Goal: Task Accomplishment & Management: Complete application form

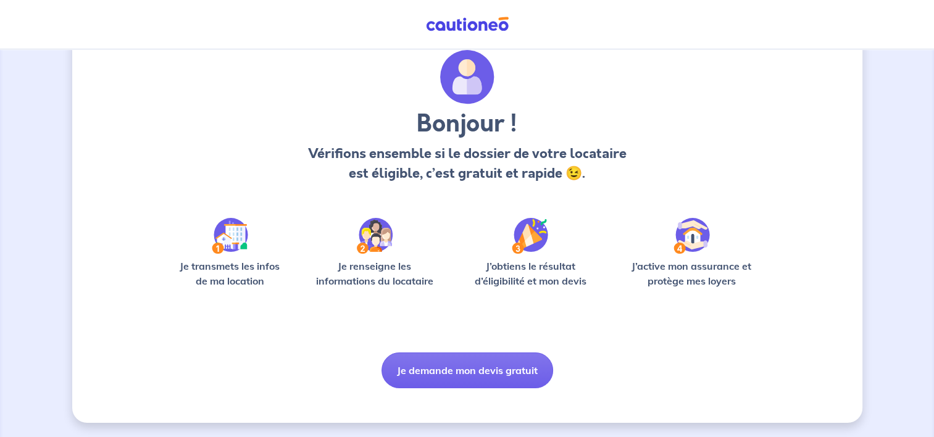
scroll to position [44, 0]
click at [231, 239] on img at bounding box center [230, 235] width 36 height 36
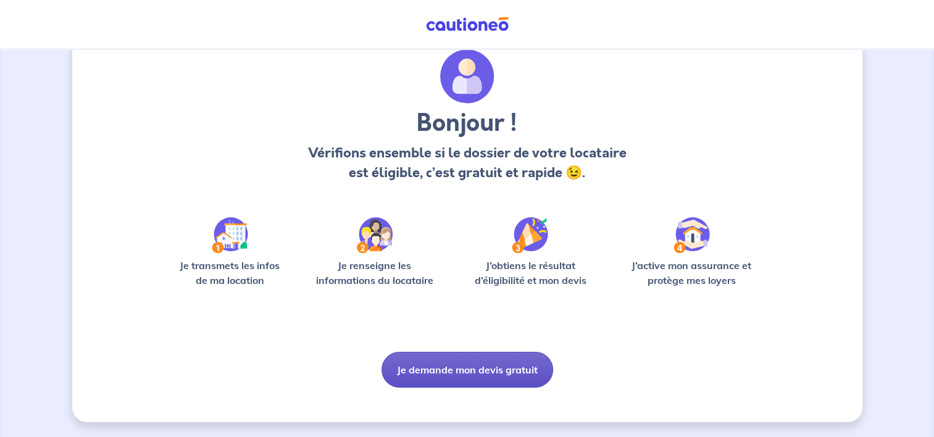
click at [460, 373] on button "Je demande mon devis gratuit" at bounding box center [467, 370] width 172 height 36
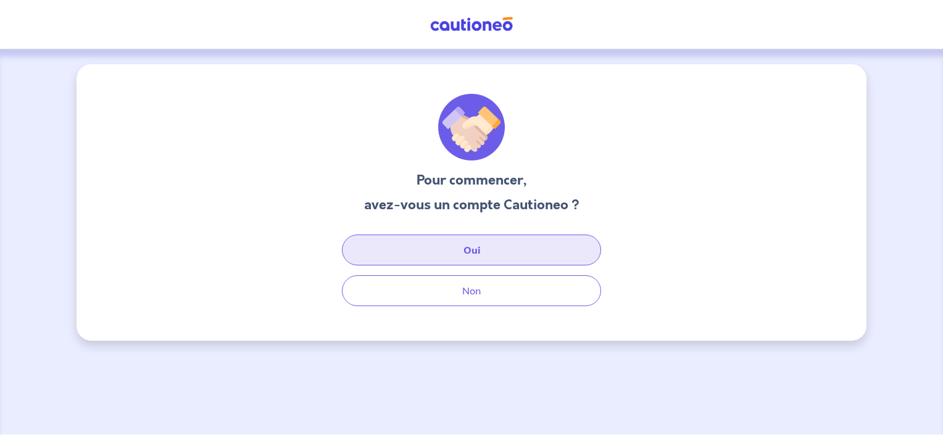
click at [475, 247] on button "Oui" at bounding box center [471, 249] width 259 height 31
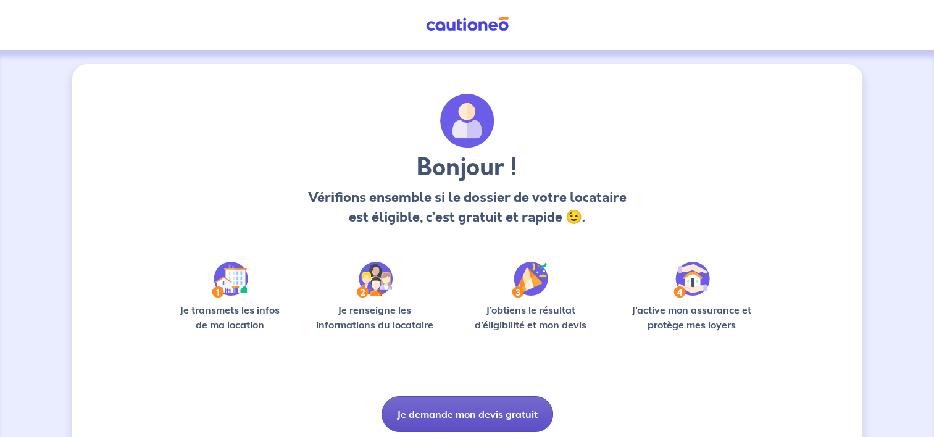
click at [484, 416] on button "Je demande mon devis gratuit" at bounding box center [467, 414] width 172 height 36
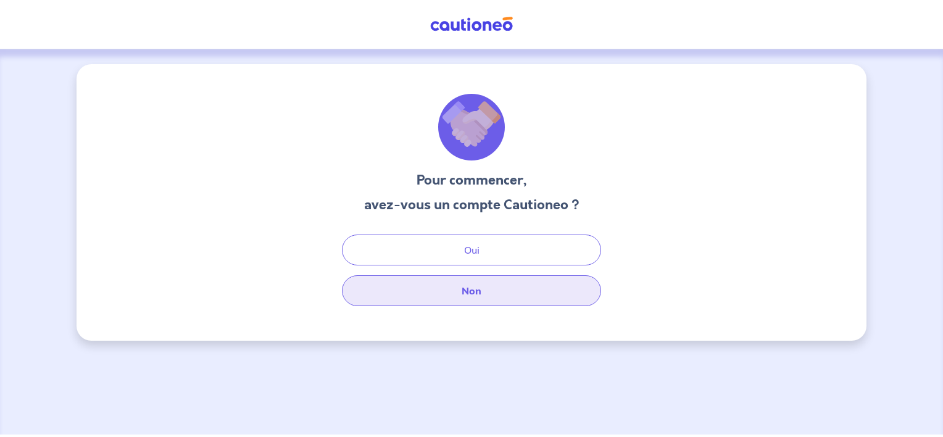
click at [481, 294] on button "Non" at bounding box center [471, 290] width 259 height 31
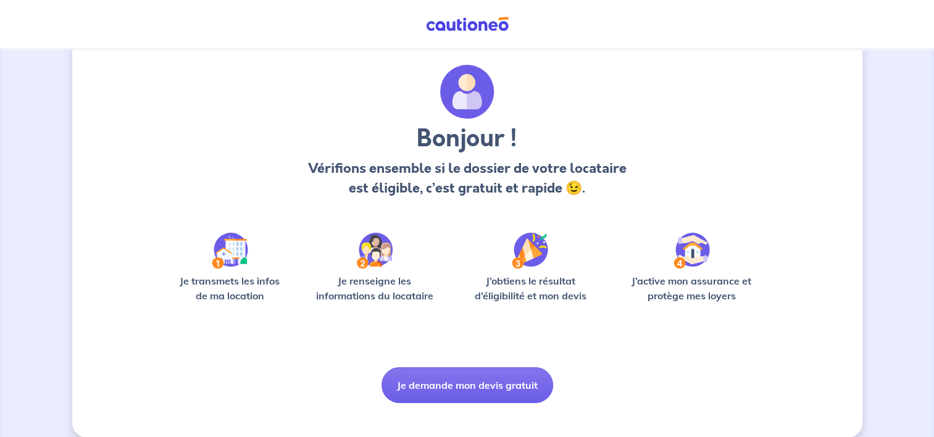
scroll to position [44, 0]
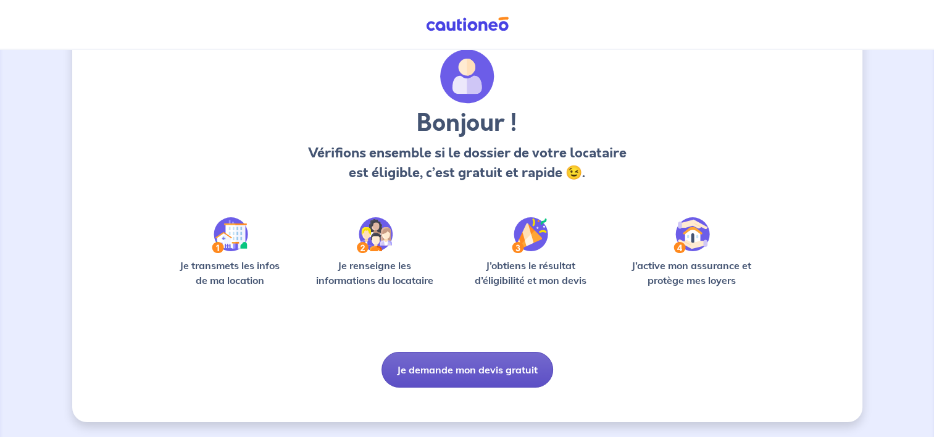
click at [452, 368] on button "Je demande mon devis gratuit" at bounding box center [467, 370] width 172 height 36
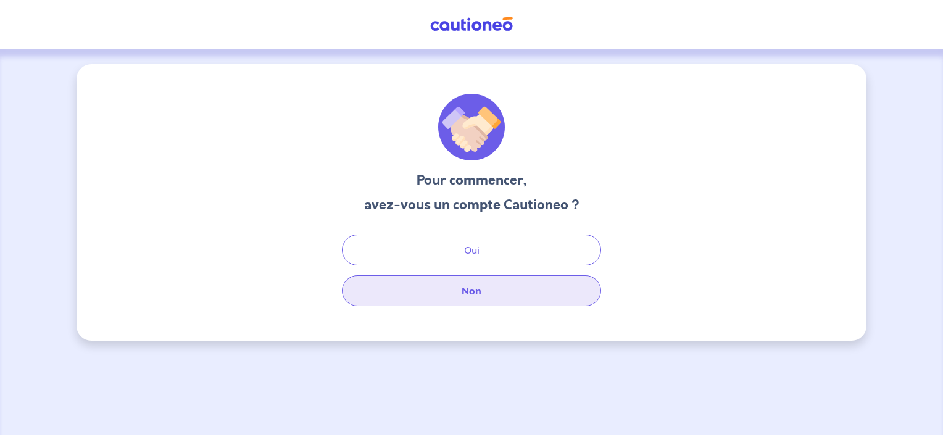
click at [467, 286] on button "Non" at bounding box center [471, 290] width 259 height 31
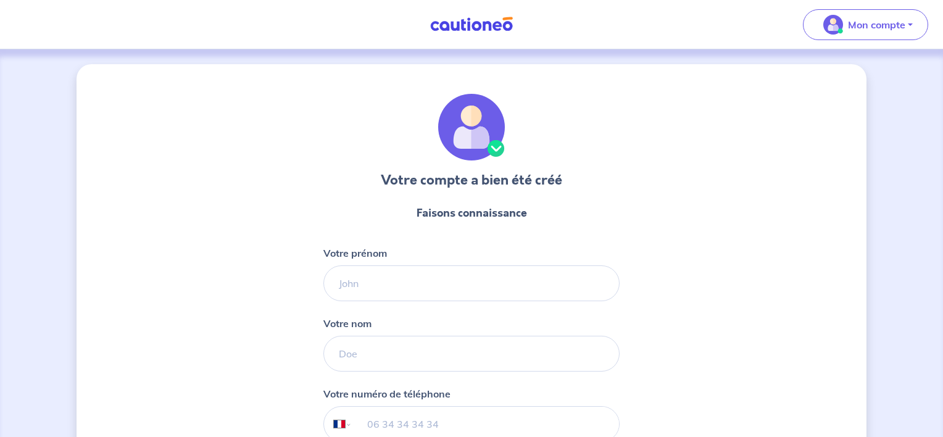
select select "FR"
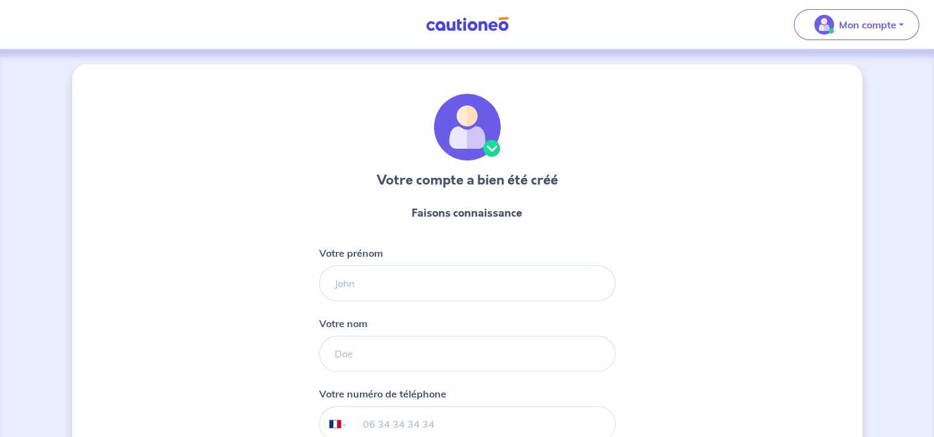
click at [363, 302] on form "Faisons connaissance Votre prénom Votre nom Votre numéro de téléphone Internati…" at bounding box center [467, 363] width 296 height 337
click at [363, 288] on input "Votre prénom" at bounding box center [467, 283] width 296 height 36
type input "Chantal"
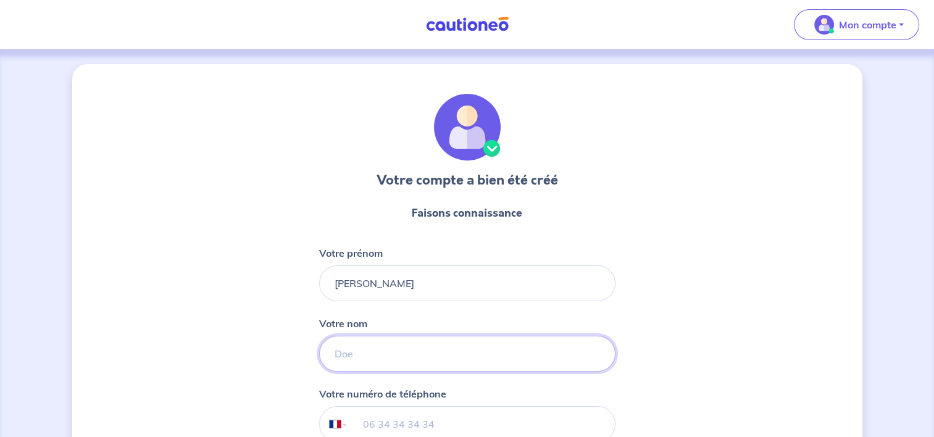
type input "AUBERT"
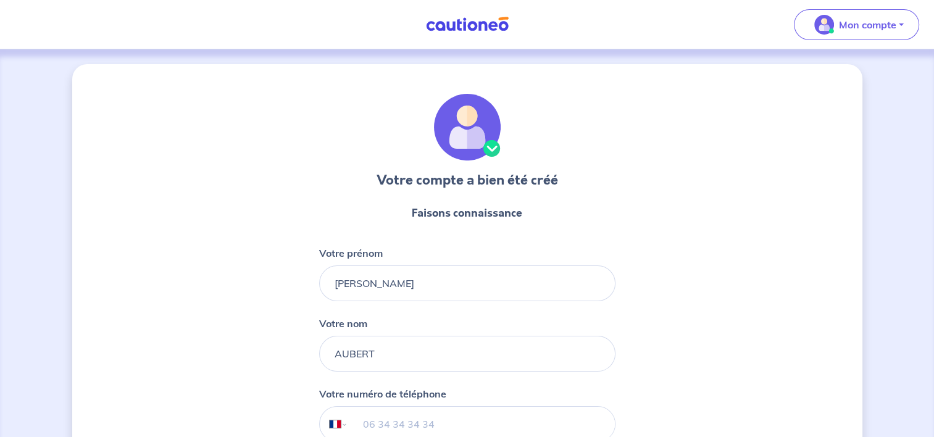
type input "+33 6 82 29 75 77"
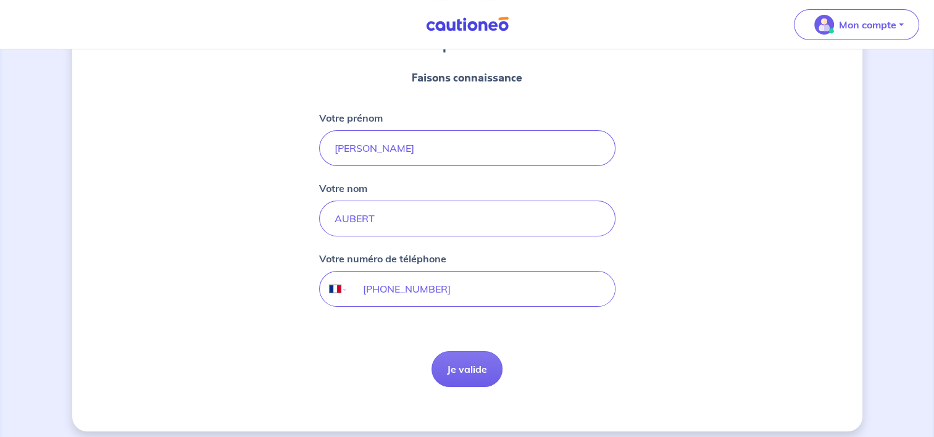
scroll to position [143, 0]
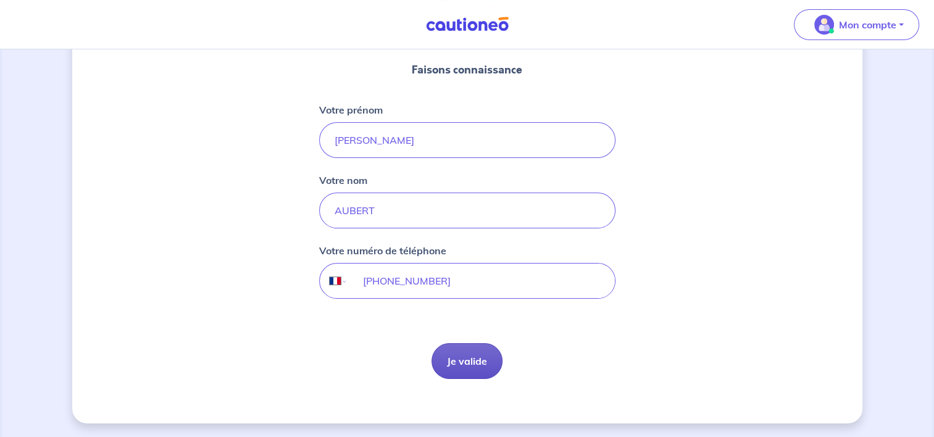
click at [469, 363] on button "Je valide" at bounding box center [466, 361] width 71 height 36
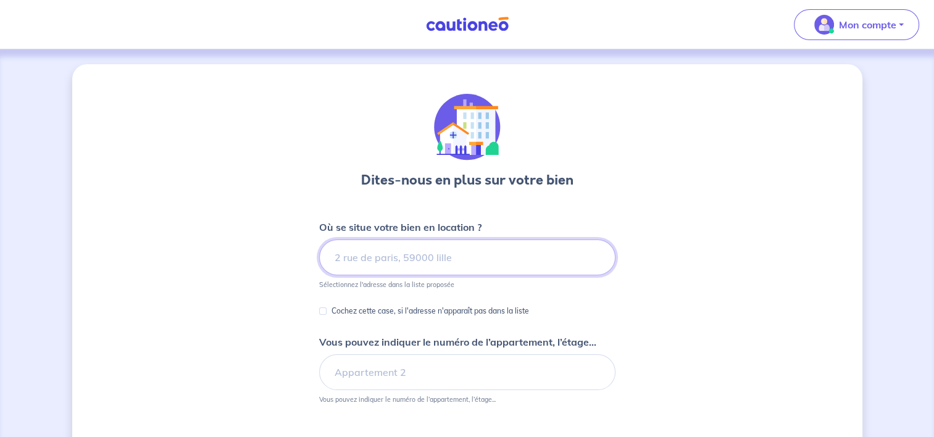
click at [330, 259] on input at bounding box center [467, 257] width 296 height 36
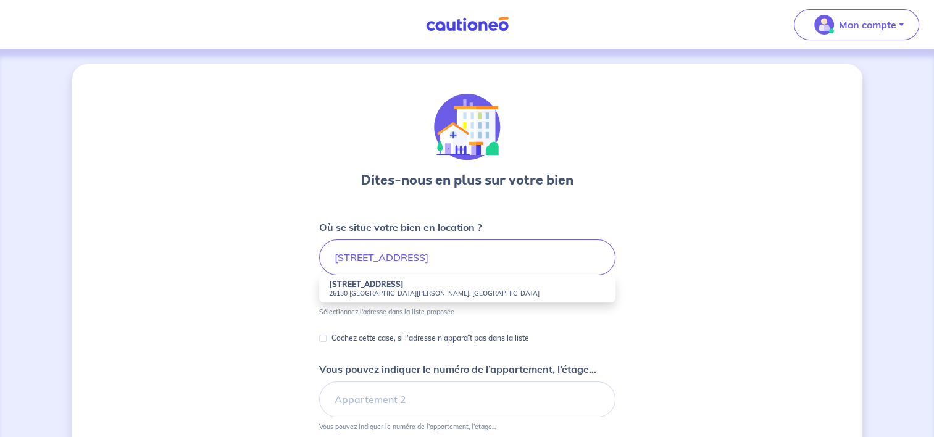
click at [375, 291] on small "26130 Montségur-sur-Lauzon, France" at bounding box center [467, 293] width 276 height 9
type input "301 Rue des Lavandes, 26130 Montségur-sur-Lauzon, France"
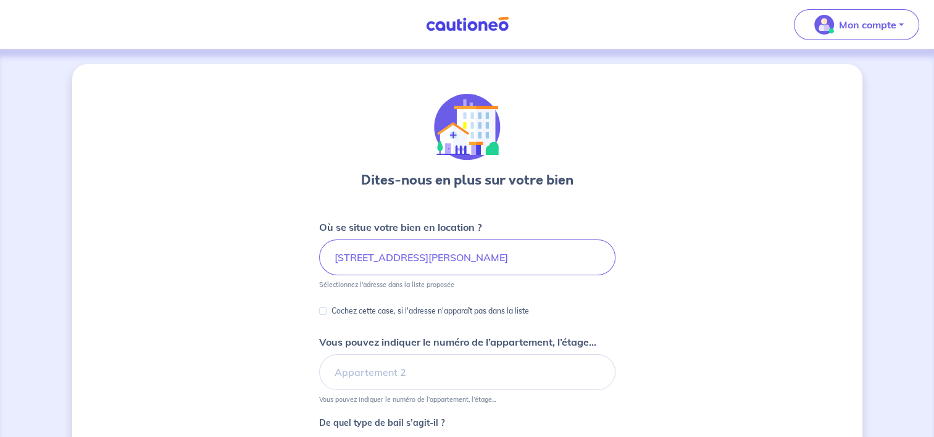
scroll to position [62, 0]
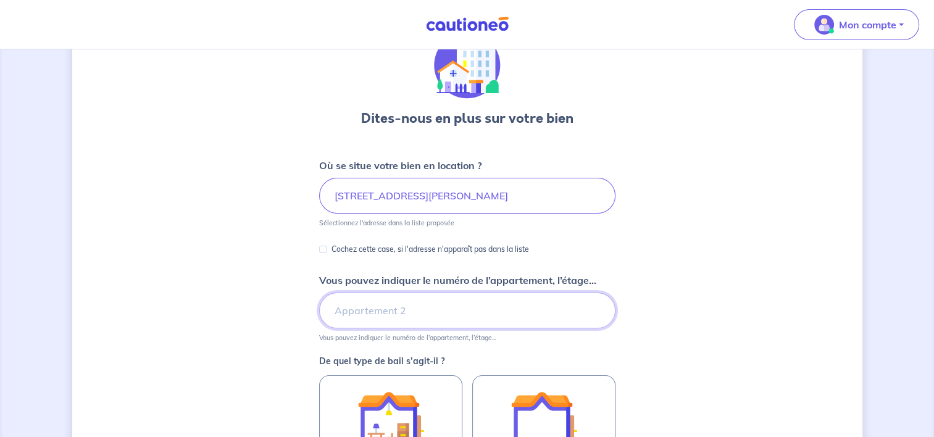
click at [409, 311] on input "Vous pouvez indiquer le numéro de l’appartement, l’étage..." at bounding box center [467, 310] width 296 height 36
type input "RDC"
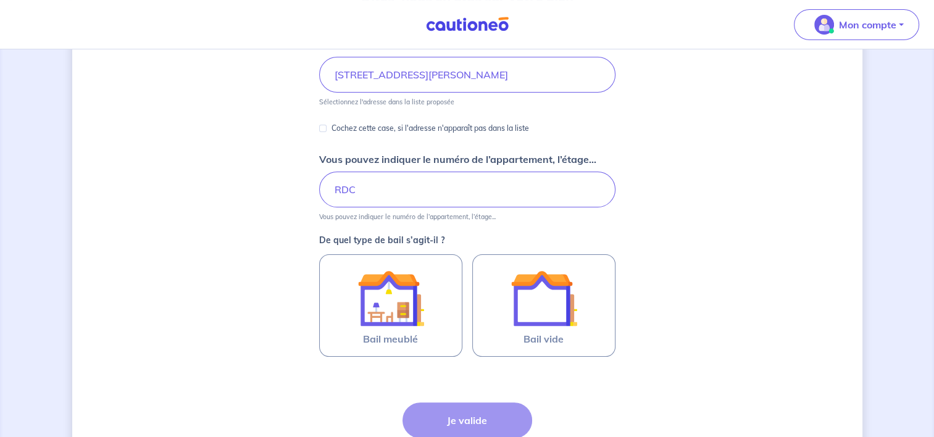
scroll to position [185, 0]
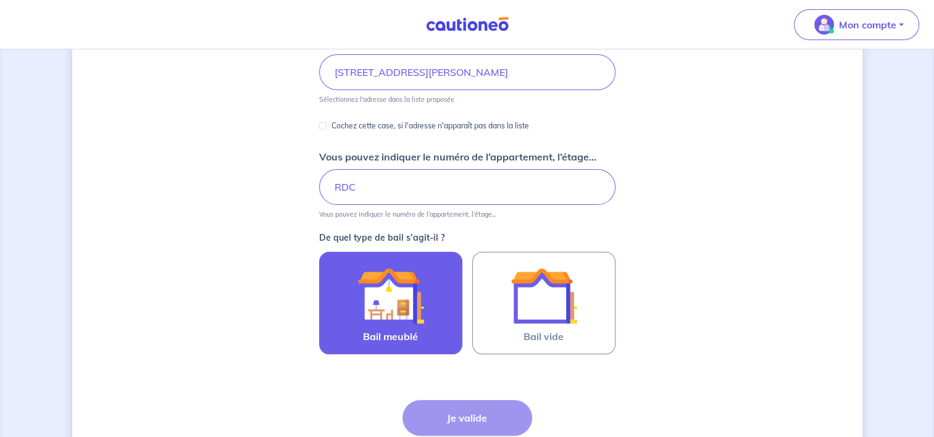
click at [382, 291] on img at bounding box center [390, 295] width 67 height 67
click at [0, 0] on input "Bail meublé" at bounding box center [0, 0] width 0 height 0
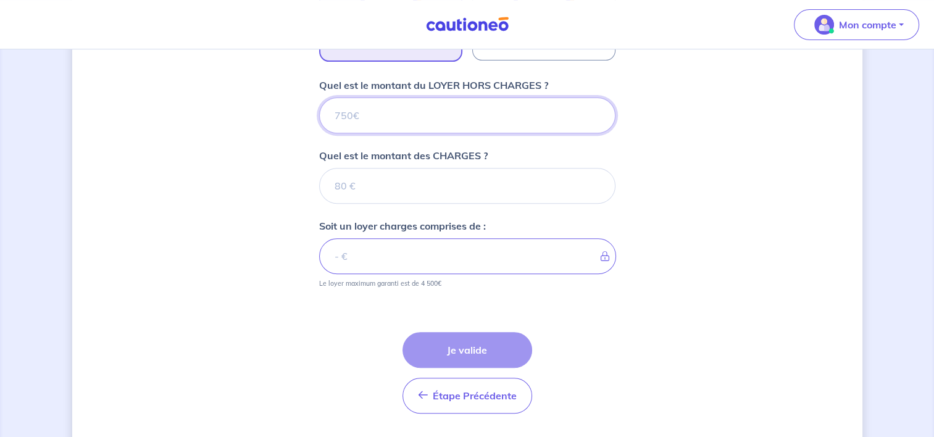
scroll to position [457, 0]
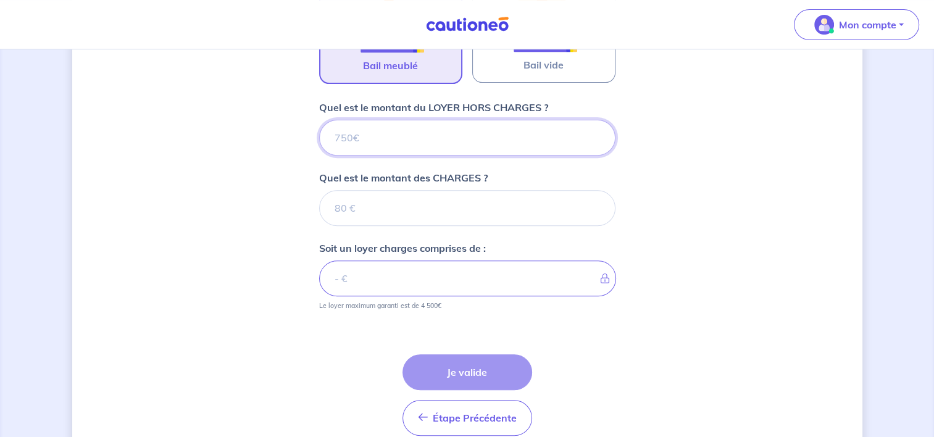
click at [353, 137] on input "Quel est le montant du LOYER HORS CHARGES ?" at bounding box center [467, 138] width 296 height 36
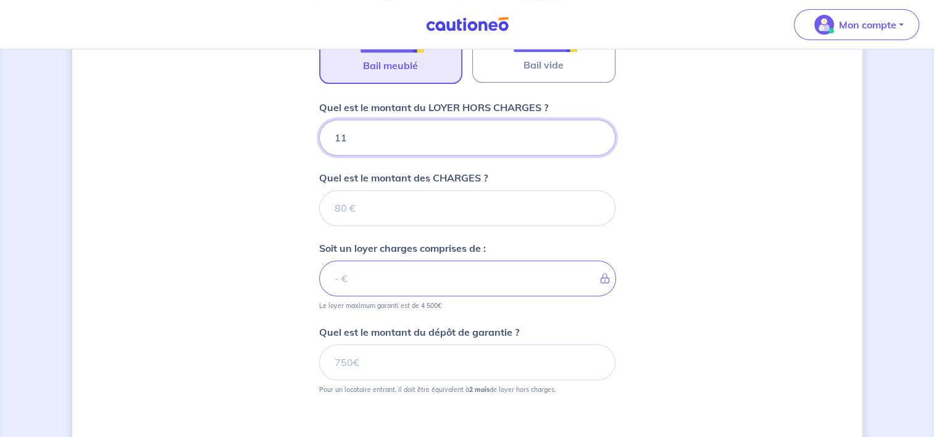
type input "110"
type input "1100"
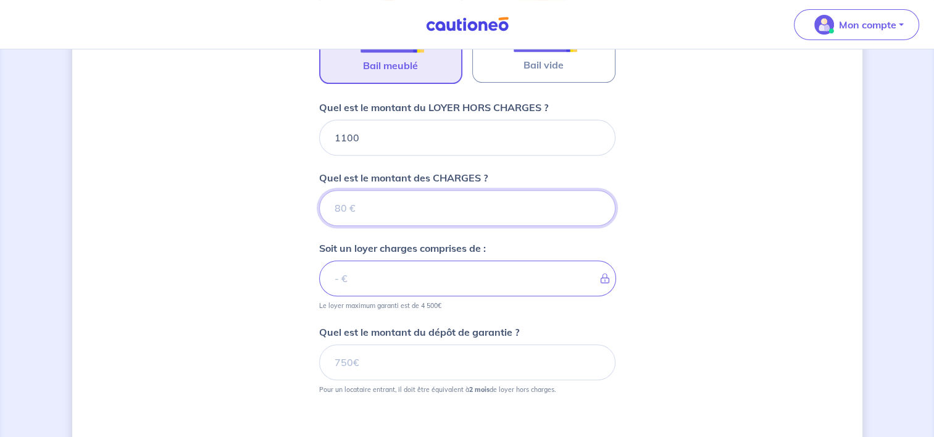
click at [382, 214] on input "Quel est le montant des CHARGES ?" at bounding box center [467, 208] width 296 height 36
type input "16"
type input "1116"
type input "16"
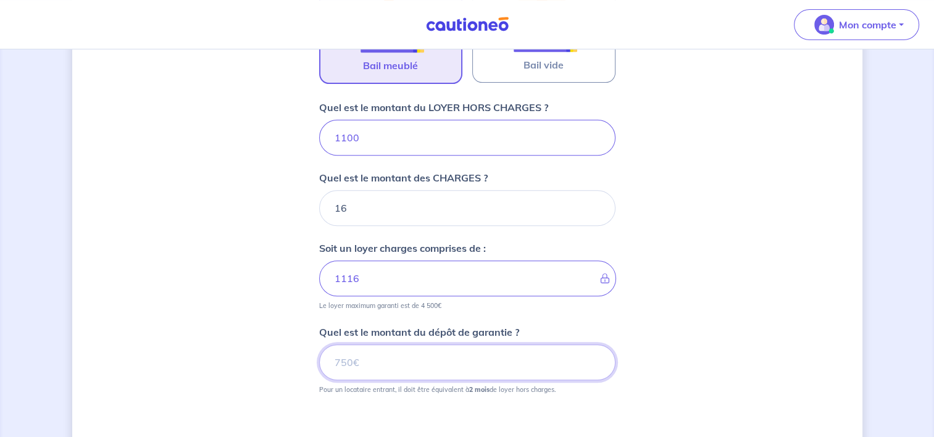
click at [383, 352] on input "Quel est le montant du dépôt de garantie ?" at bounding box center [467, 362] width 296 height 36
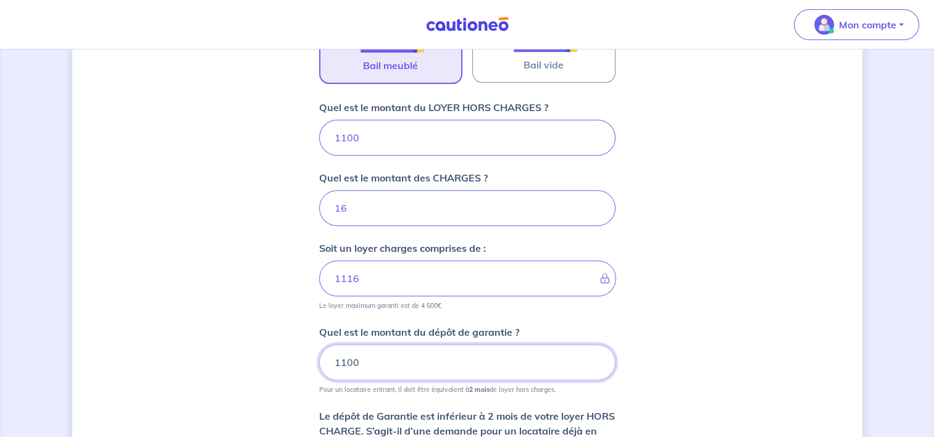
type input "1100"
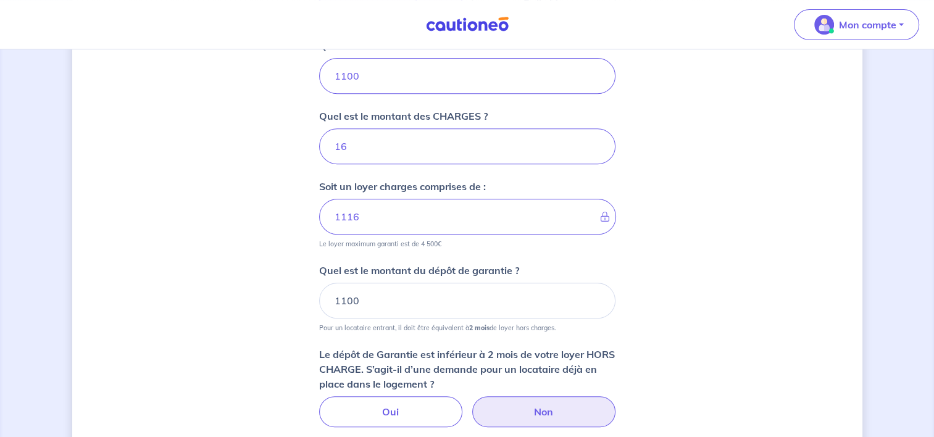
click at [554, 417] on label "Non" at bounding box center [543, 411] width 143 height 31
click at [471, 404] on input "Non" at bounding box center [467, 400] width 8 height 8
radio input "true"
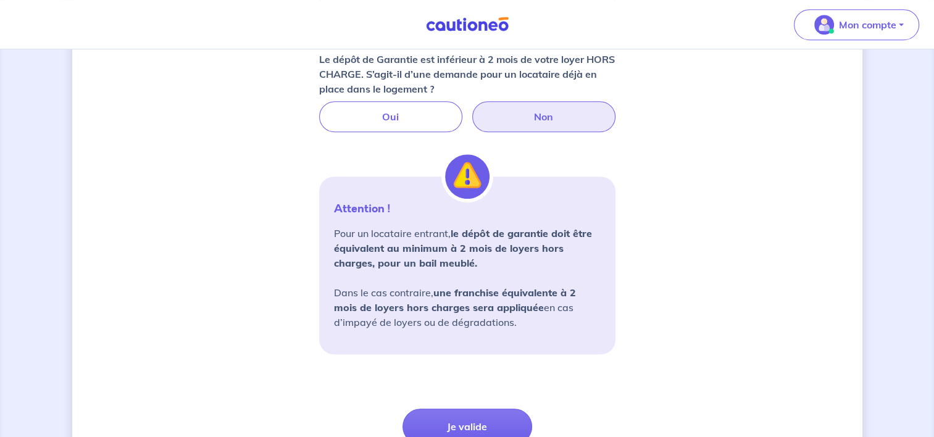
scroll to position [827, 0]
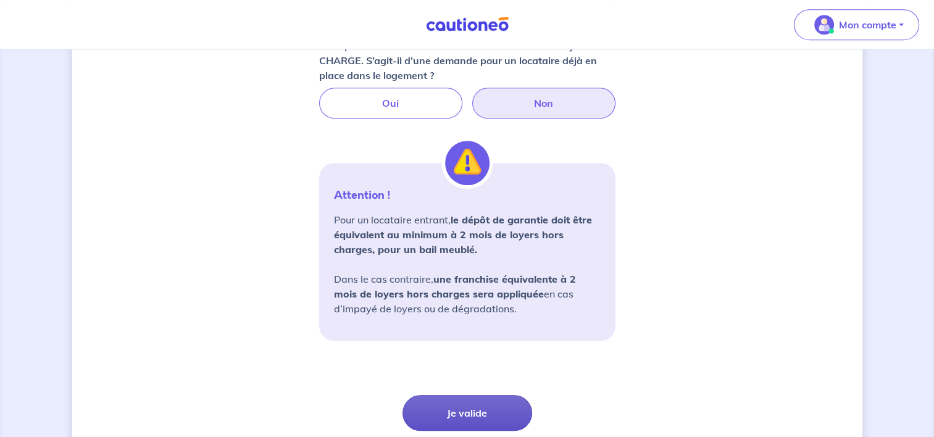
click at [470, 413] on button "Je valide" at bounding box center [467, 413] width 130 height 36
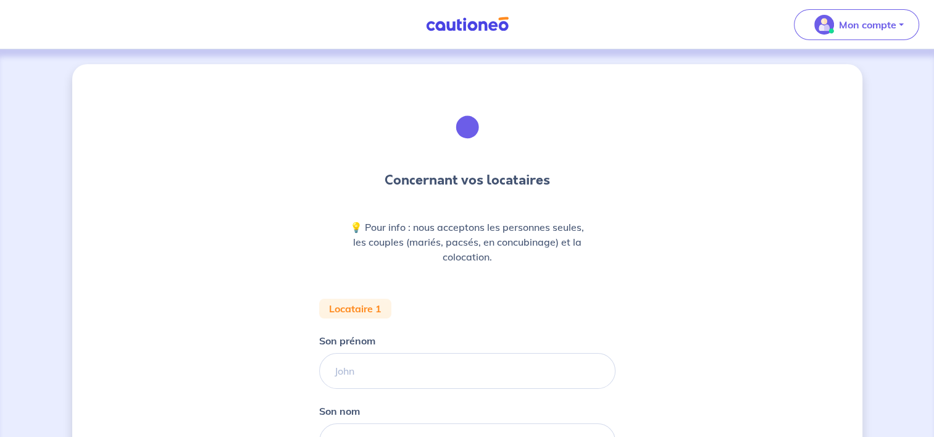
scroll to position [62, 0]
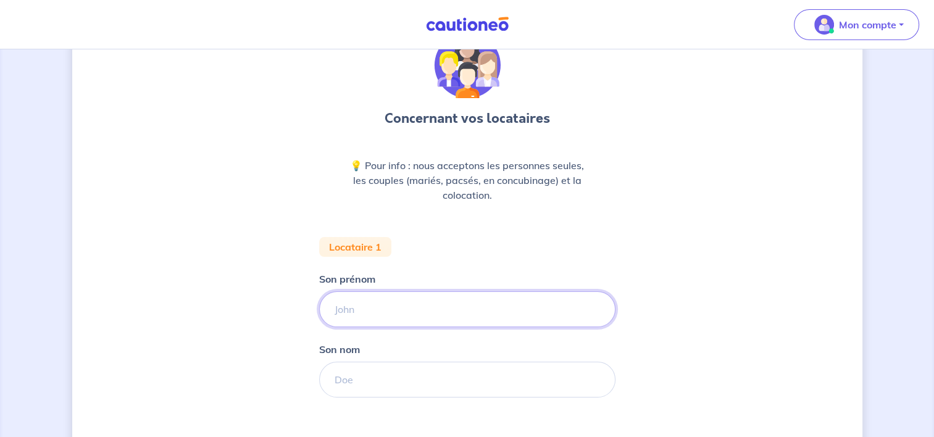
click at [376, 310] on input "Son prénom" at bounding box center [467, 309] width 296 height 36
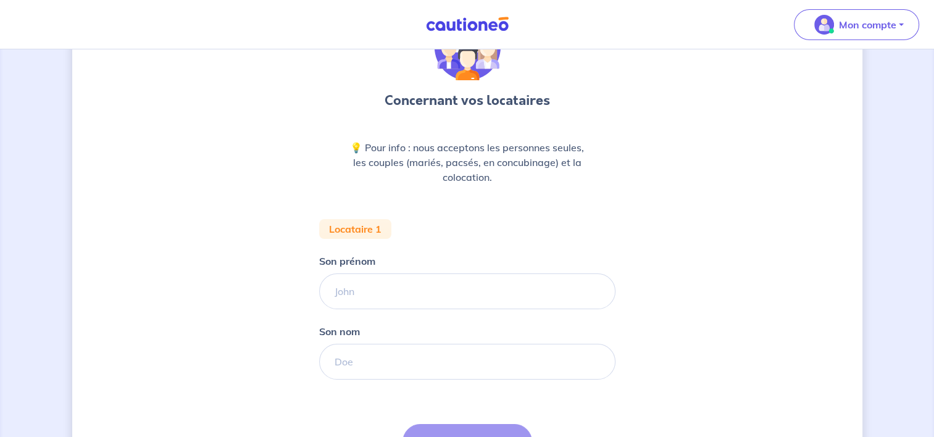
scroll to position [21, 0]
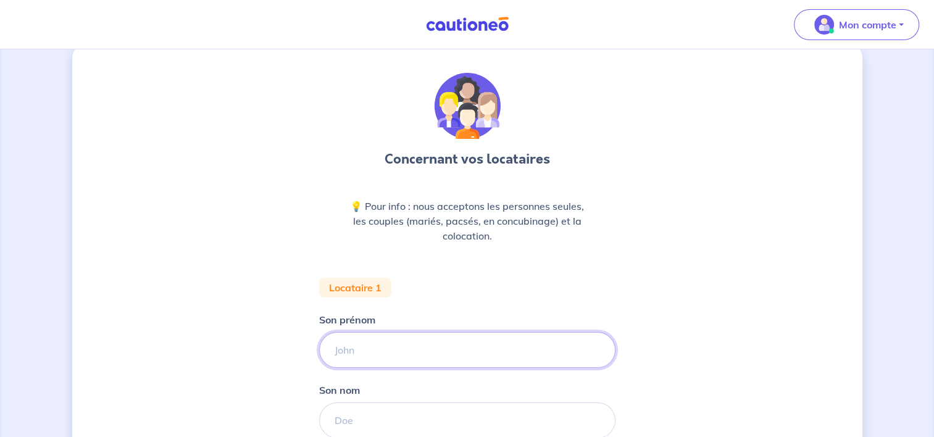
click at [352, 346] on input "Son prénom" at bounding box center [467, 350] width 296 height 36
click at [400, 346] on input "Son prénom" at bounding box center [467, 350] width 296 height 36
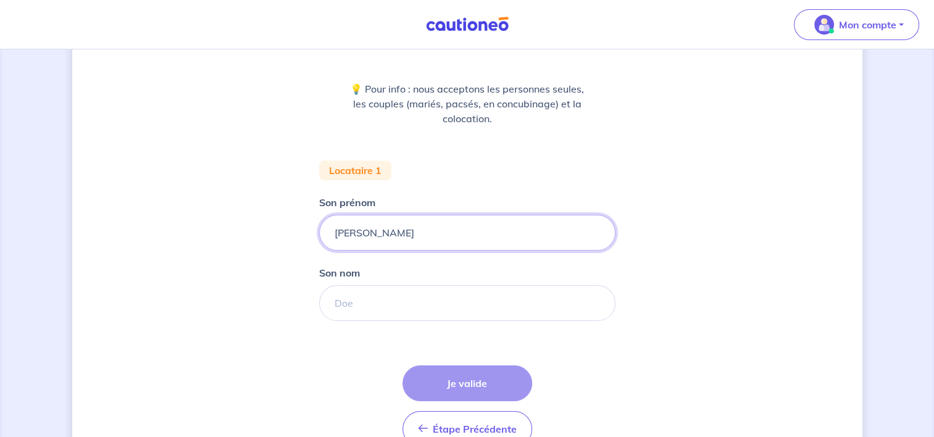
scroll to position [144, 0]
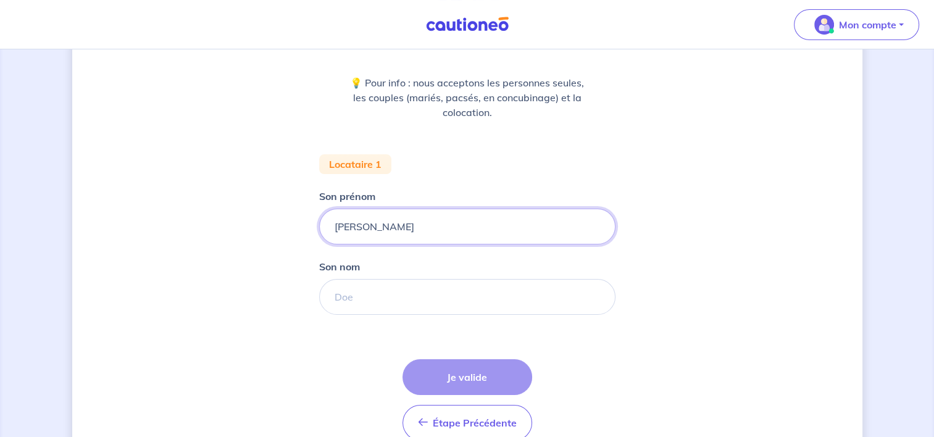
type input "Sylvain"
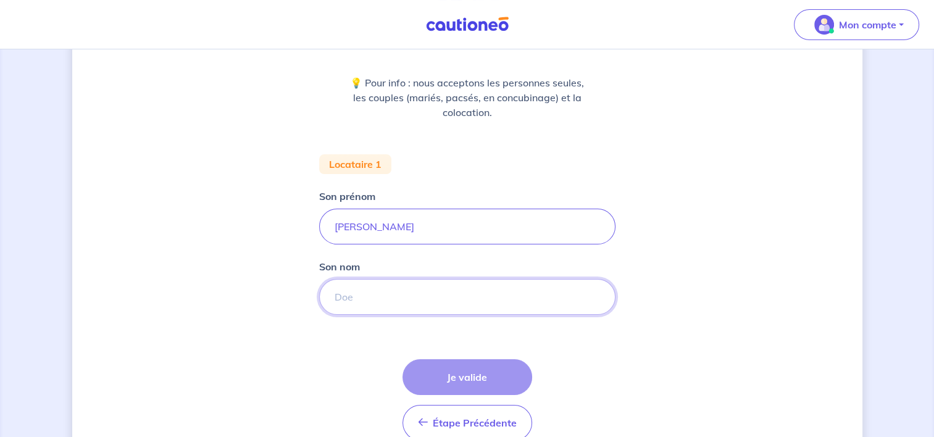
click at [362, 299] on input "Son nom" at bounding box center [467, 297] width 296 height 36
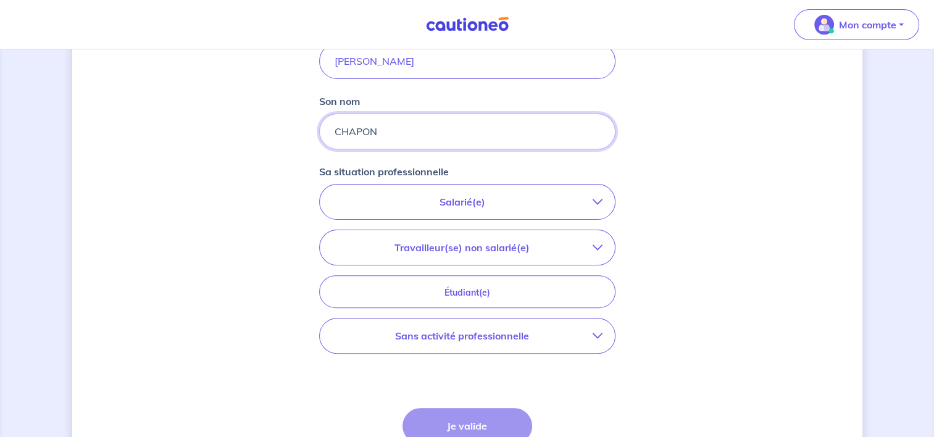
scroll to position [330, 0]
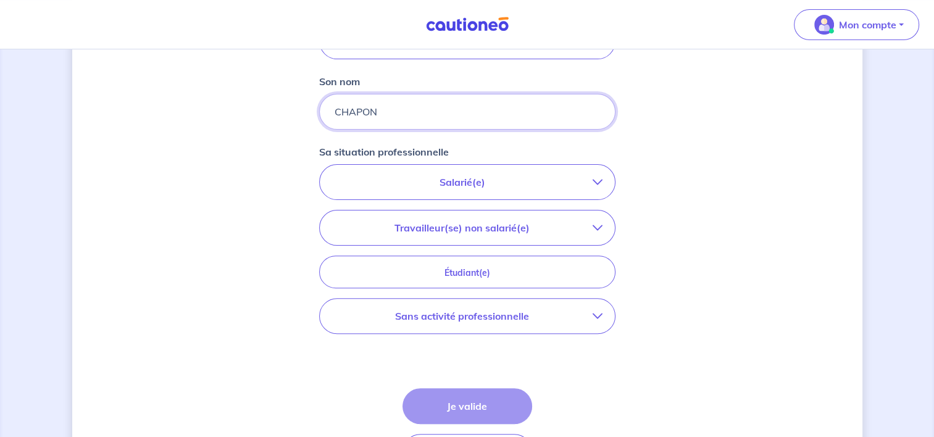
type input "CHAPON"
click at [599, 185] on icon "button" at bounding box center [597, 182] width 10 height 10
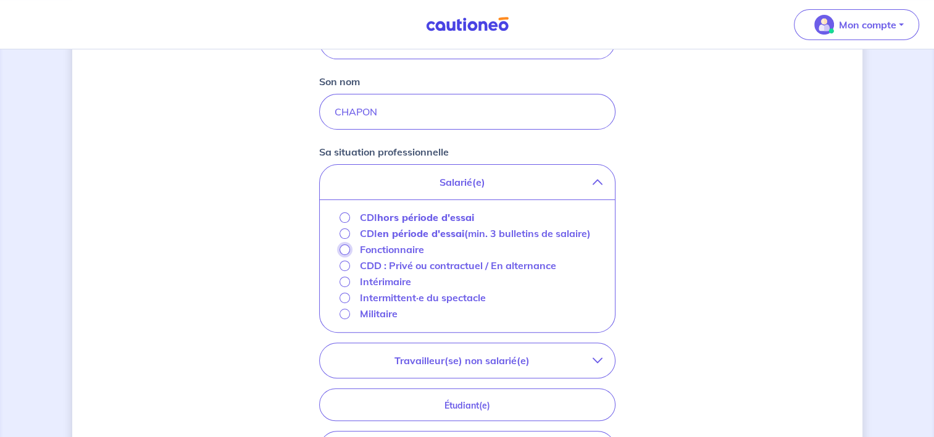
click at [341, 246] on input "Fonctionnaire" at bounding box center [344, 249] width 10 height 10
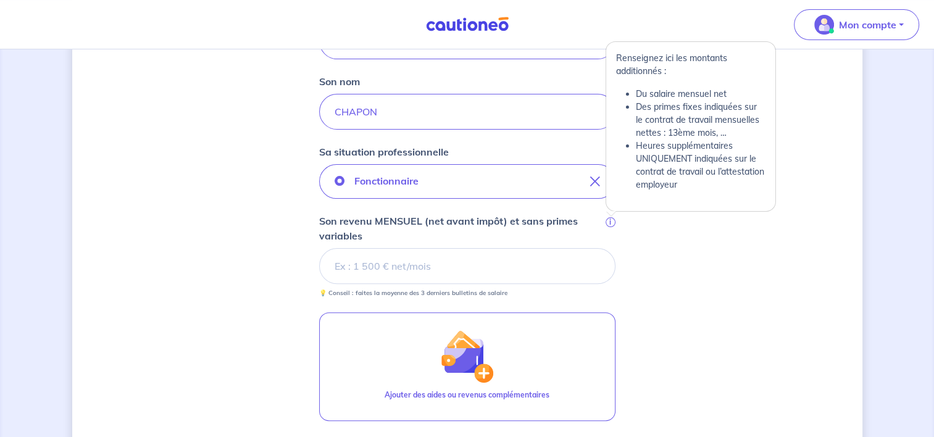
click at [613, 221] on span "i" at bounding box center [610, 222] width 10 height 10
click at [613, 248] on input "Son revenu MENSUEL (net avant impôt) et sans primes variables i" at bounding box center [467, 266] width 296 height 36
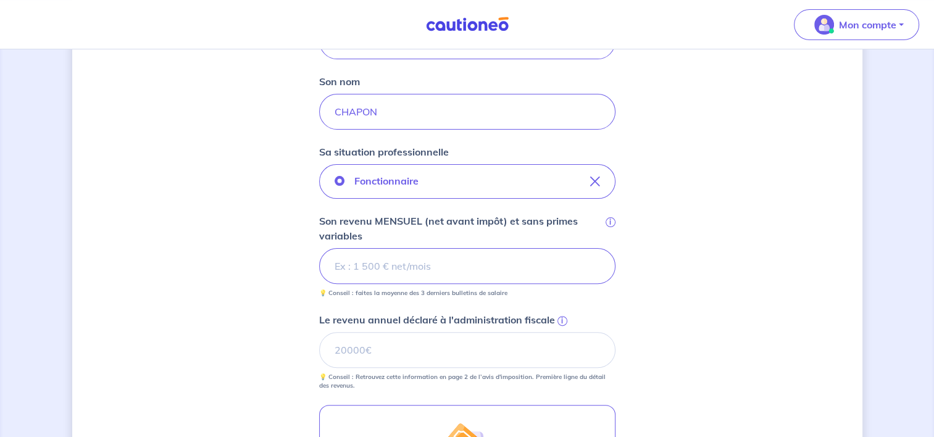
type input "3272.0"
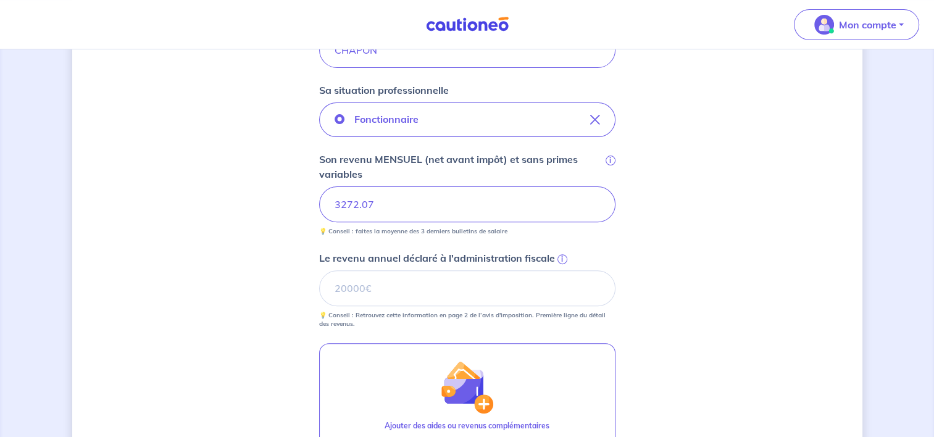
click at [560, 262] on span "i" at bounding box center [562, 259] width 10 height 10
click at [560, 270] on input "Le revenu annuel déclaré à l'administration fiscale i" at bounding box center [467, 288] width 296 height 36
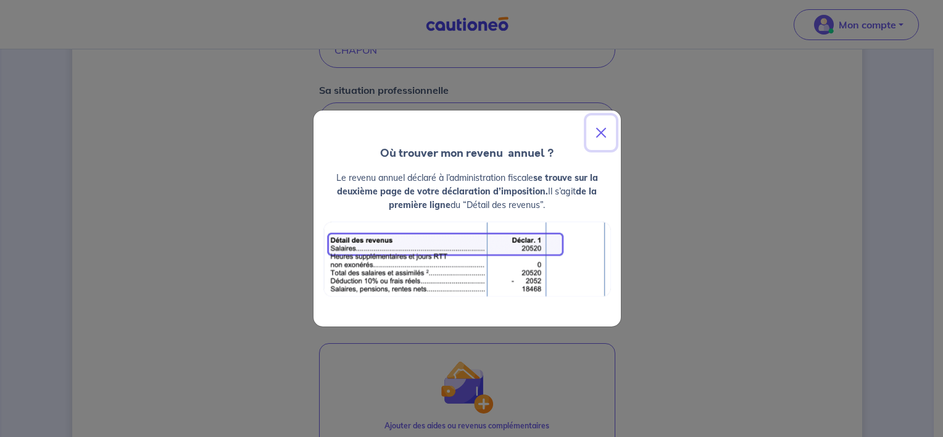
click at [597, 132] on button "Close" at bounding box center [601, 132] width 30 height 35
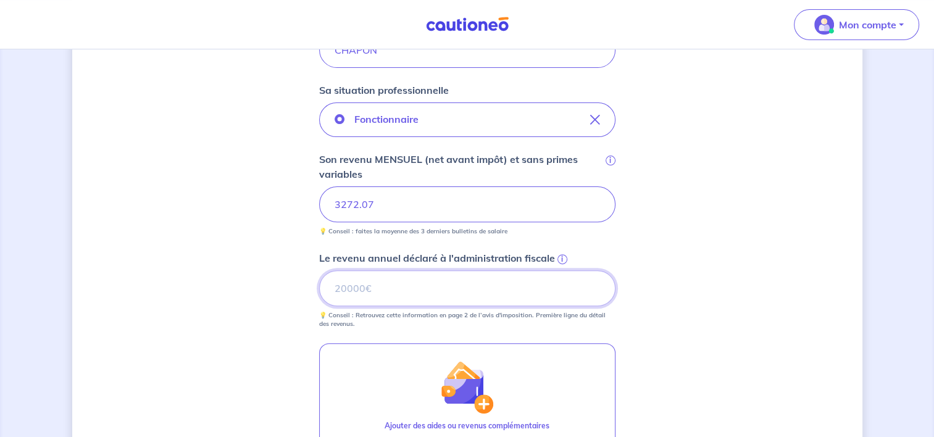
click at [386, 292] on input "Le revenu annuel déclaré à l'administration fiscale i" at bounding box center [467, 288] width 296 height 36
type input "35604"
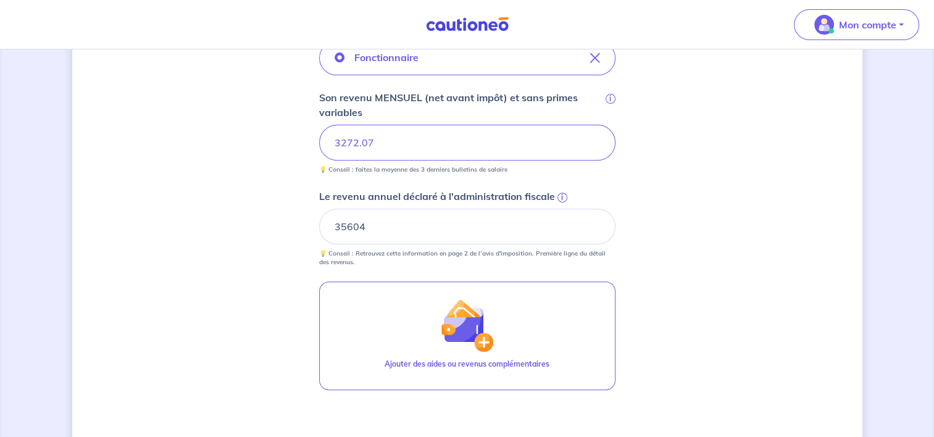
scroll to position [515, 0]
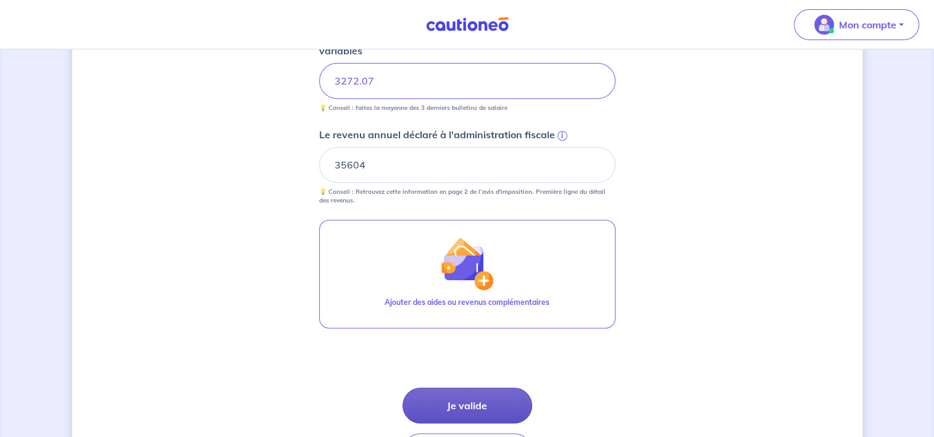
click at [477, 405] on button "Je valide" at bounding box center [467, 406] width 130 height 36
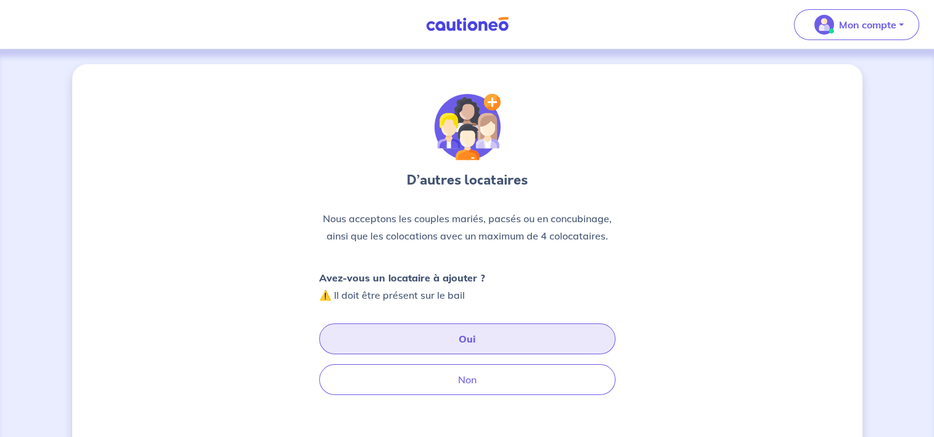
click at [473, 336] on button "Oui" at bounding box center [467, 338] width 296 height 31
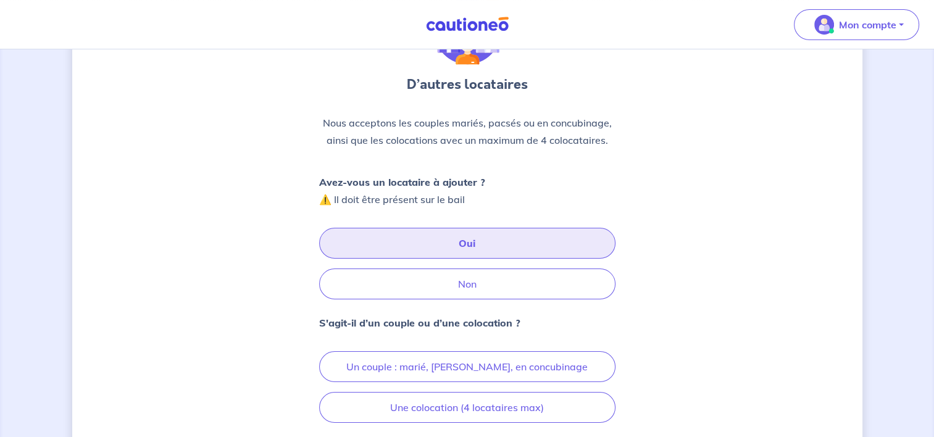
scroll to position [123, 0]
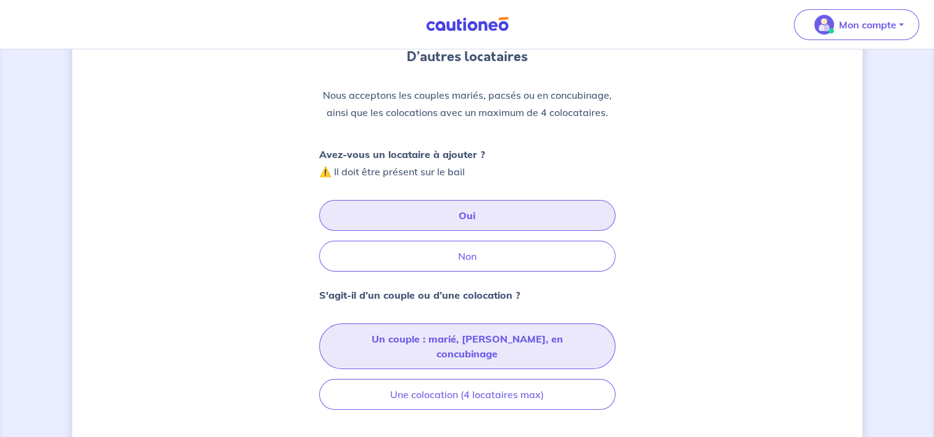
click at [425, 339] on button "Un couple : marié, pacsé, en concubinage" at bounding box center [467, 346] width 296 height 46
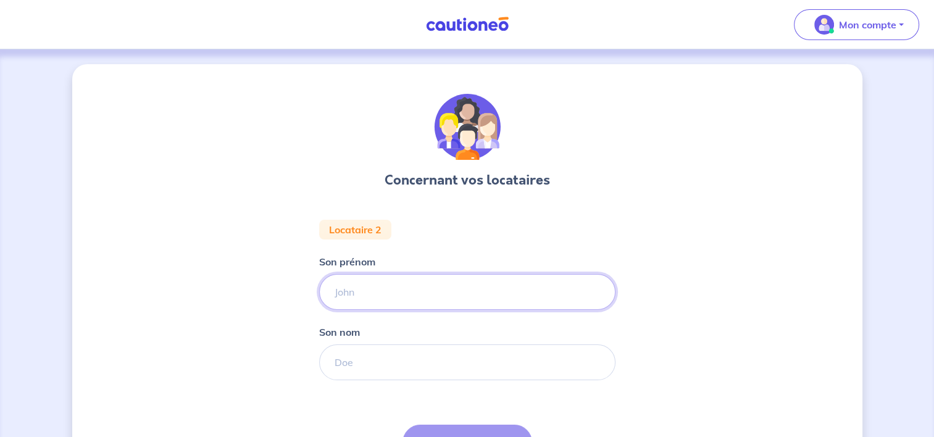
click at [353, 291] on input "Son prénom" at bounding box center [467, 292] width 296 height 36
type input "CHARIGNON"
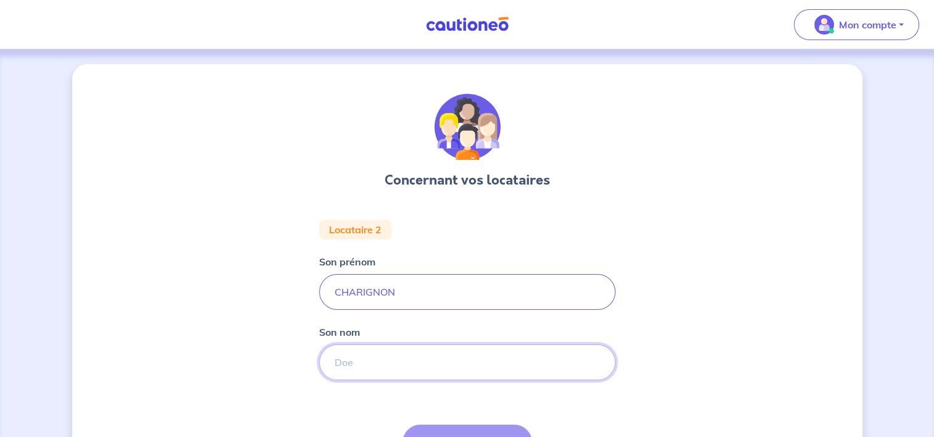
click at [343, 365] on input "Son nom" at bounding box center [467, 362] width 296 height 36
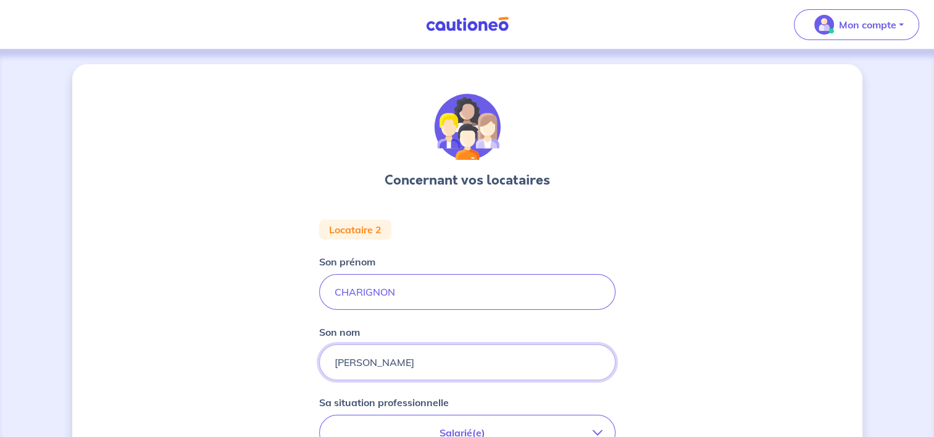
type input "Anne Sophie"
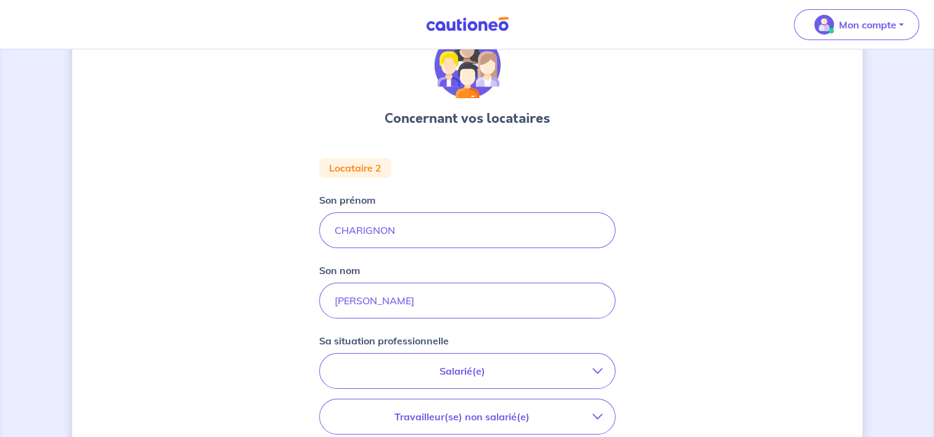
scroll to position [123, 0]
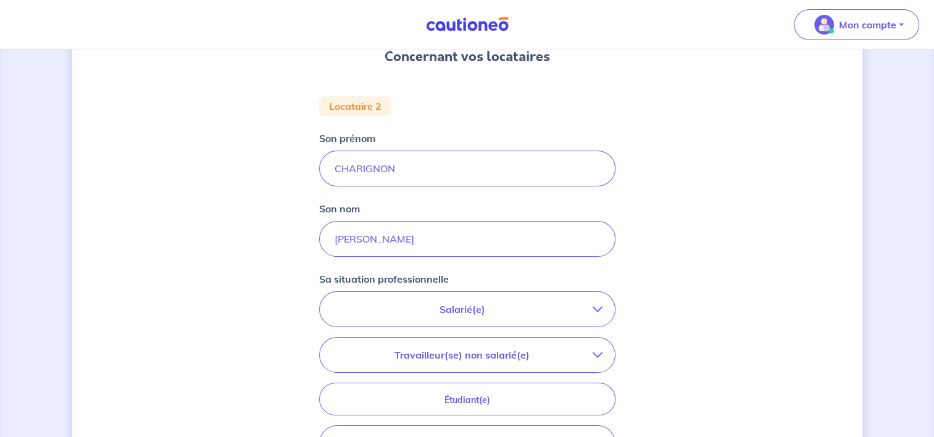
click at [592, 313] on button "Salarié(e)" at bounding box center [467, 309] width 295 height 35
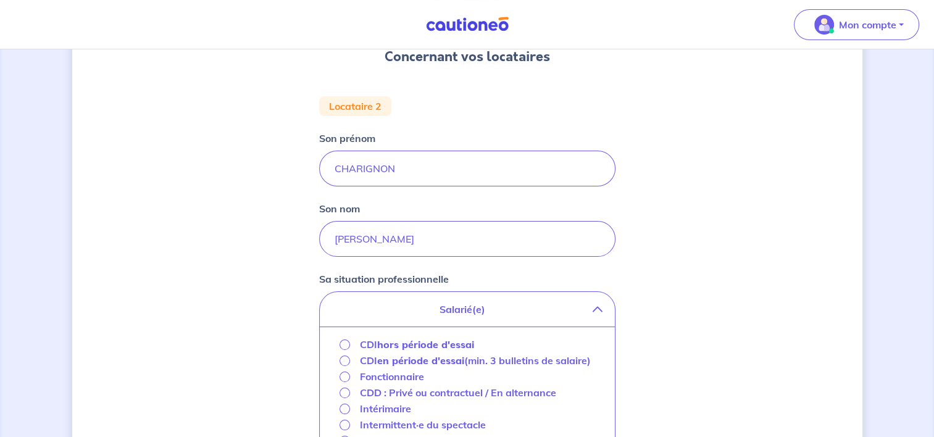
click at [351, 372] on div "Fonctionnaire" at bounding box center [381, 376] width 85 height 15
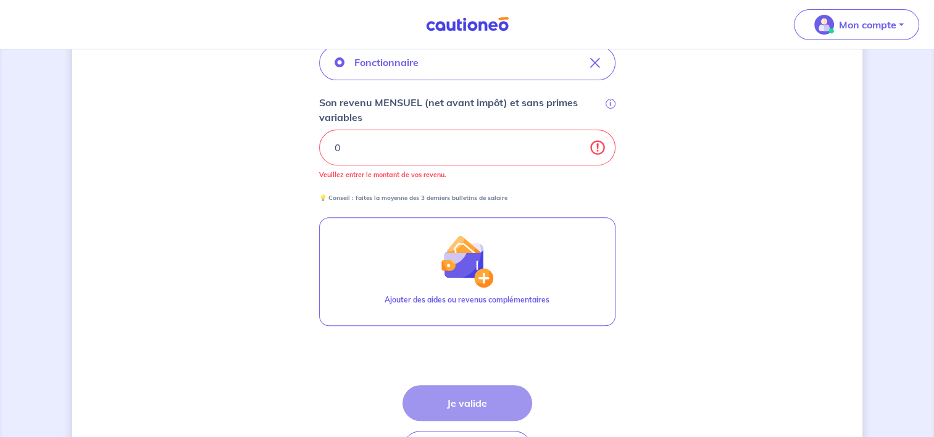
scroll to position [309, 0]
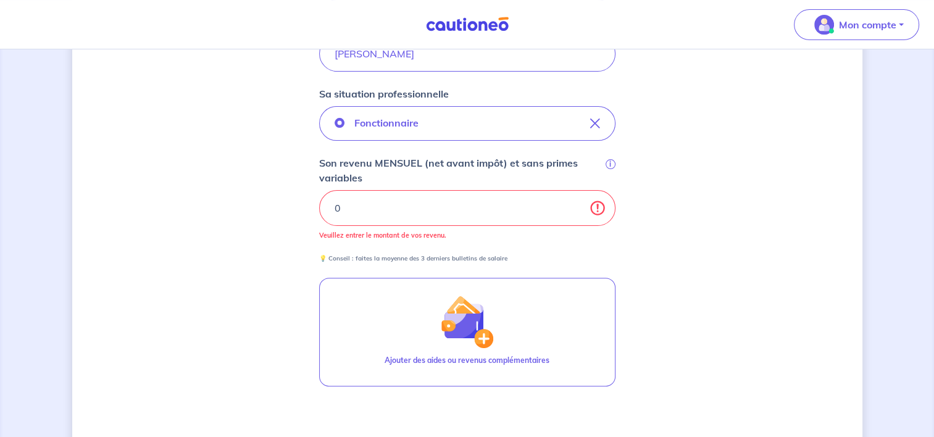
click at [370, 199] on input "0" at bounding box center [467, 208] width 296 height 36
type input "0"
click at [575, 212] on input "0" at bounding box center [467, 208] width 296 height 36
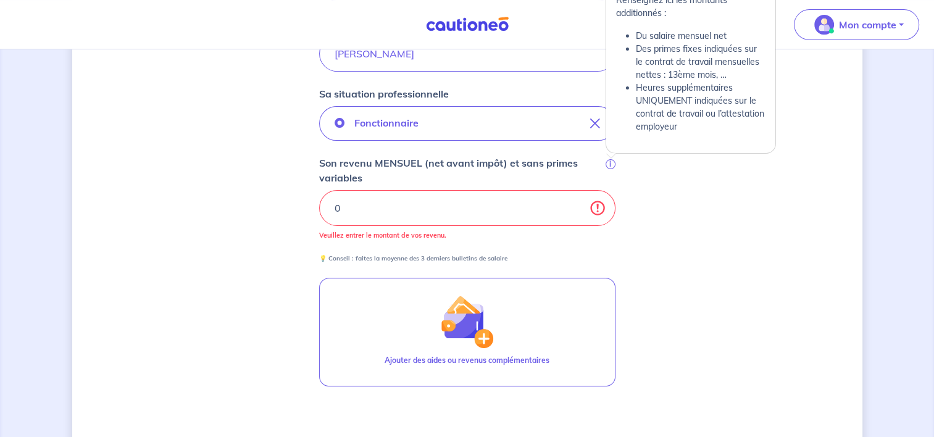
click at [608, 163] on span "i" at bounding box center [610, 164] width 10 height 10
click at [608, 190] on input "0" at bounding box center [467, 208] width 296 height 36
click at [610, 163] on span "i" at bounding box center [610, 164] width 10 height 10
click at [610, 190] on input "0" at bounding box center [467, 208] width 296 height 36
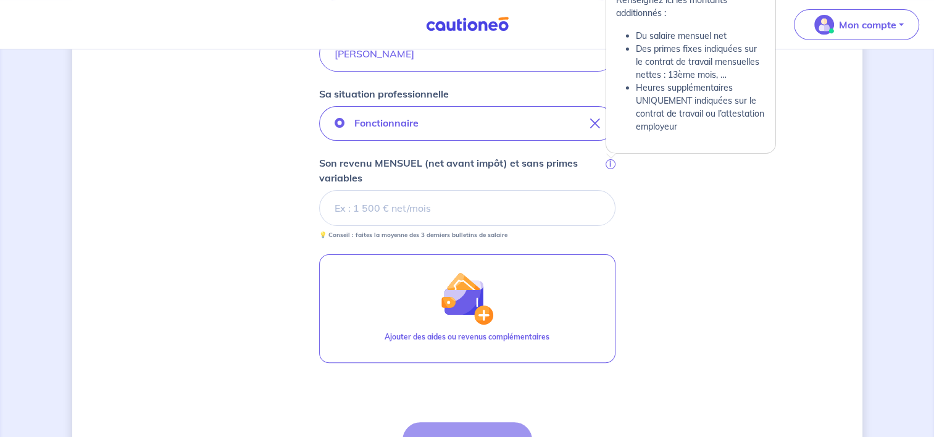
click at [610, 163] on span "i" at bounding box center [610, 164] width 10 height 10
click at [610, 190] on input "Son revenu MENSUEL (net avant impôt) et sans primes variables i" at bounding box center [467, 208] width 296 height 36
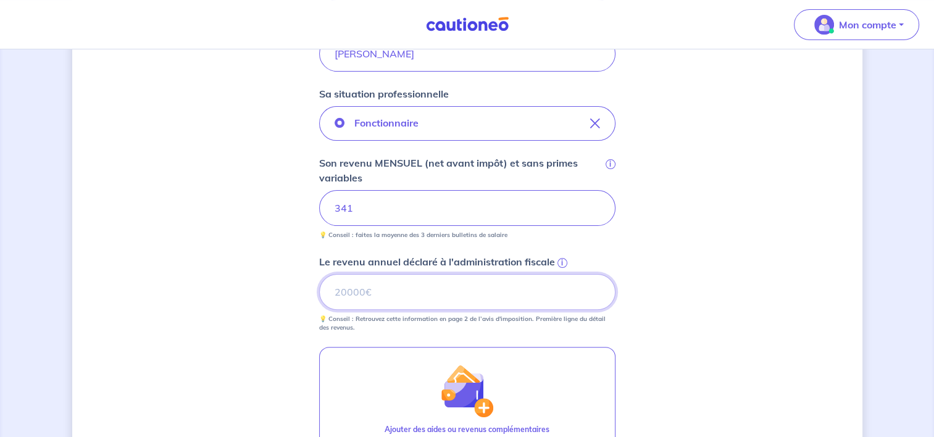
click at [480, 289] on input "Le revenu annuel déclaré à l'administration fiscale i" at bounding box center [467, 292] width 296 height 36
type input "20039"
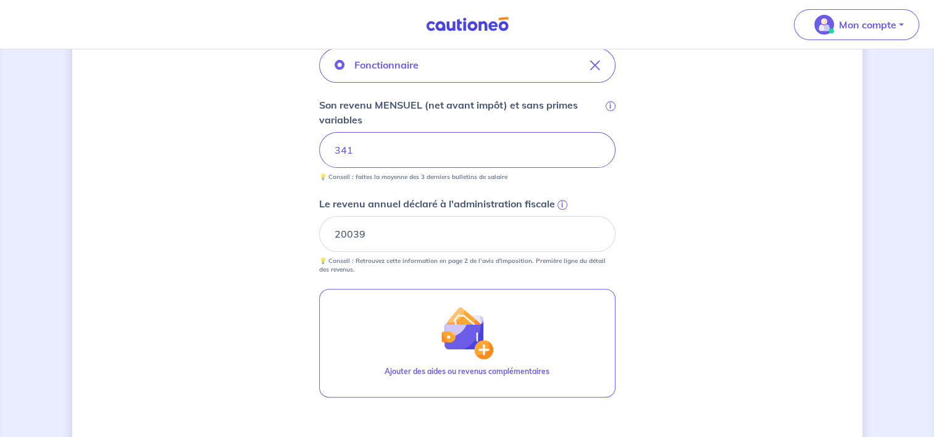
scroll to position [432, 0]
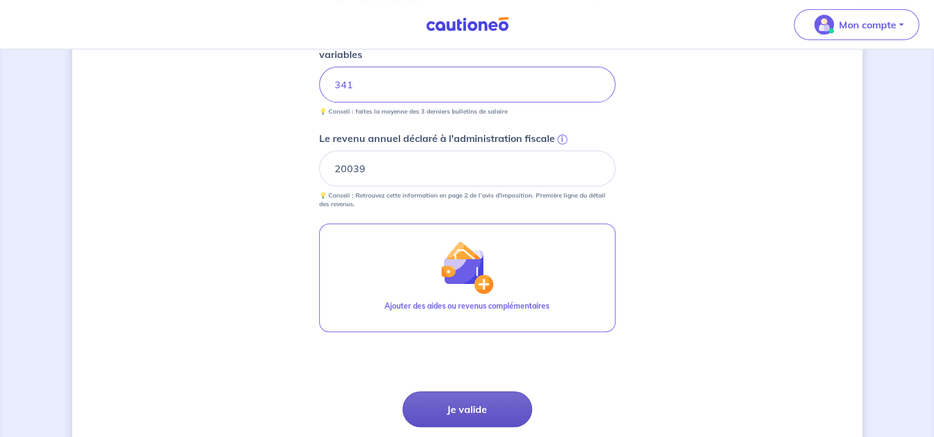
click at [486, 407] on button "Je valide" at bounding box center [467, 409] width 130 height 36
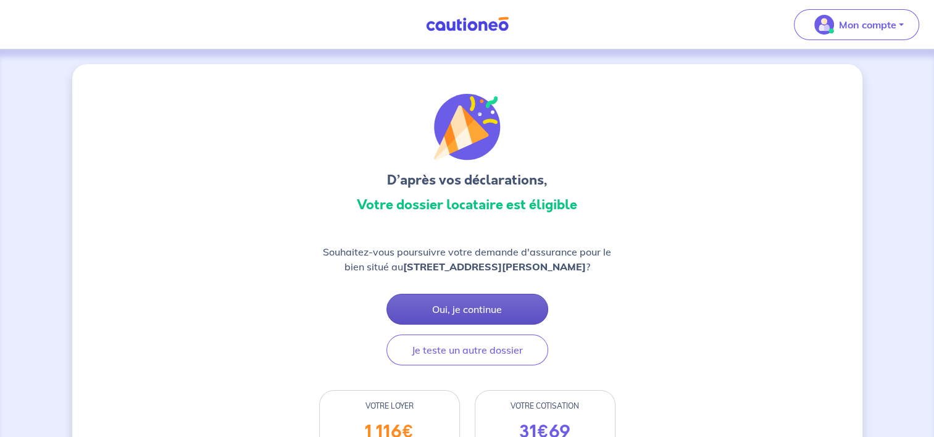
click at [465, 323] on button "Oui, je continue" at bounding box center [467, 309] width 162 height 31
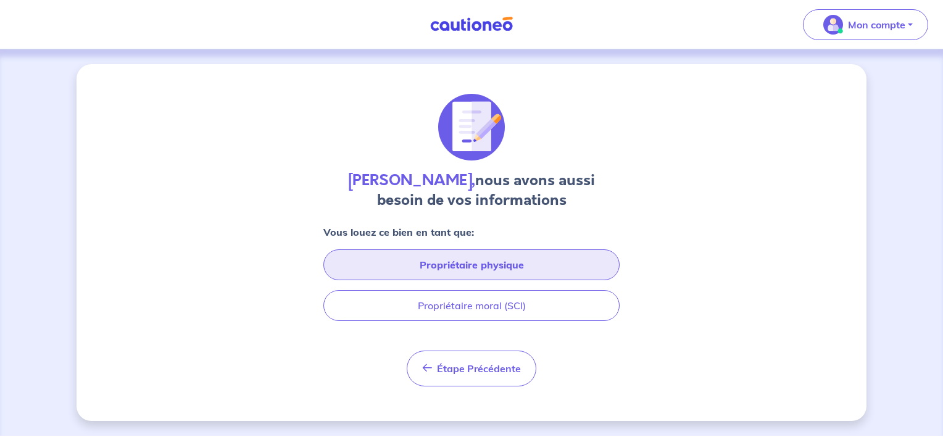
click at [475, 262] on button "Propriétaire physique" at bounding box center [471, 264] width 296 height 31
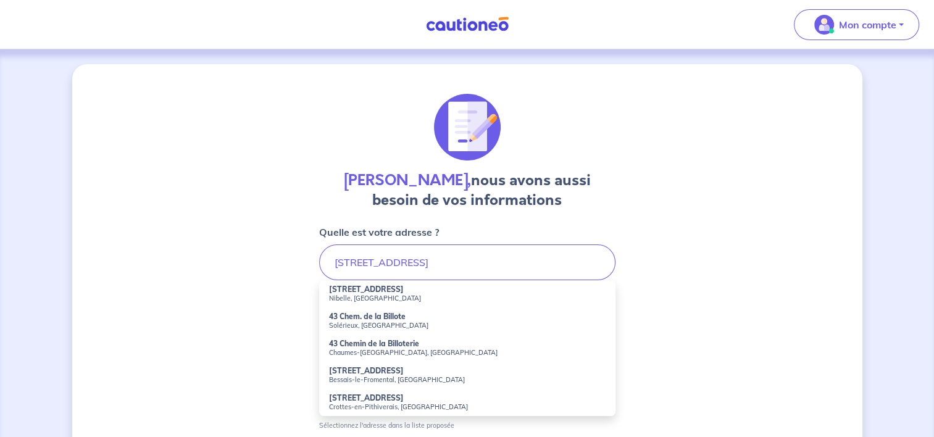
click at [388, 323] on small "Solérieux, France" at bounding box center [467, 325] width 276 height 9
type input "43 Chem. de la Billote, Solérieux, France"
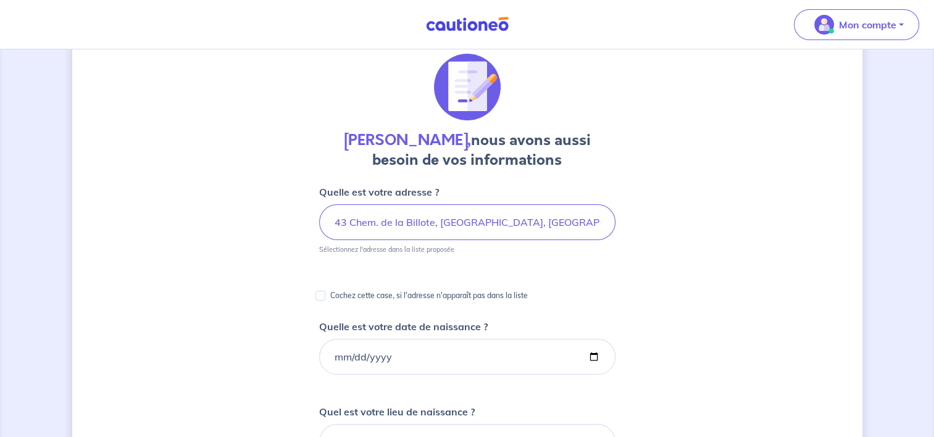
scroll to position [62, 0]
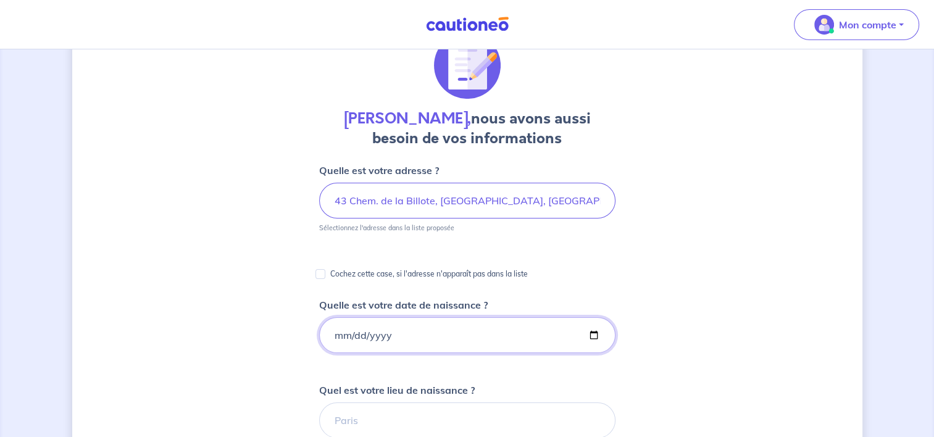
click at [391, 330] on input "Quelle est votre date de naissance ?" at bounding box center [467, 335] width 296 height 36
type input "1961-01-05"
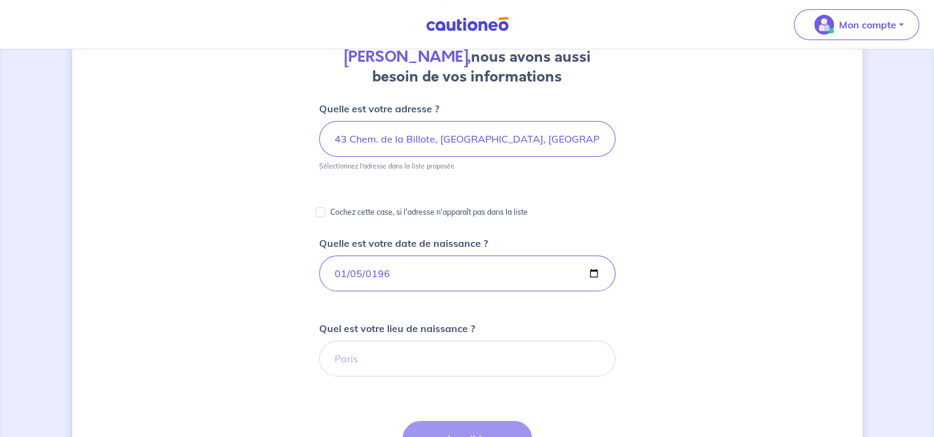
scroll to position [185, 0]
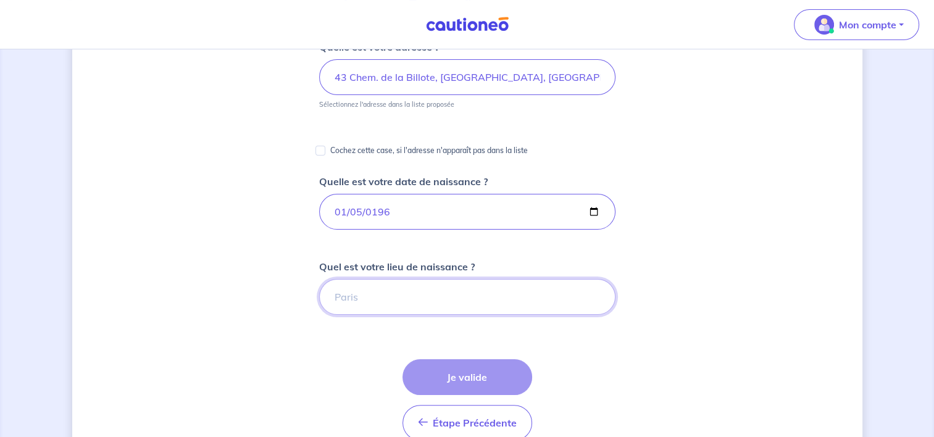
click at [371, 292] on input "Quel est votre lieu de naissance ?" at bounding box center [467, 297] width 296 height 36
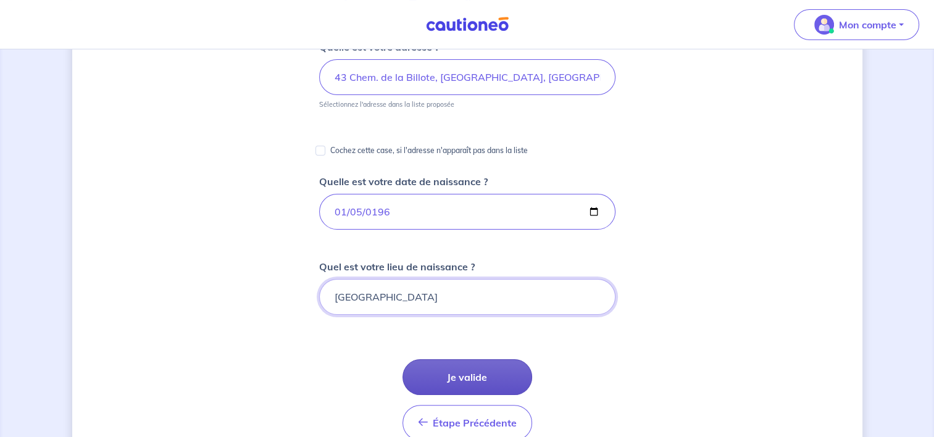
type input "Marseille"
click at [459, 378] on button "Je valide" at bounding box center [467, 377] width 130 height 36
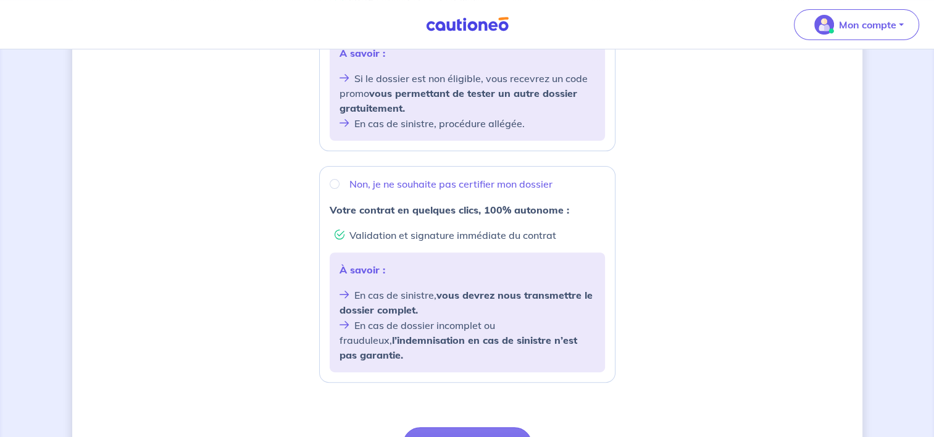
scroll to position [432, 0]
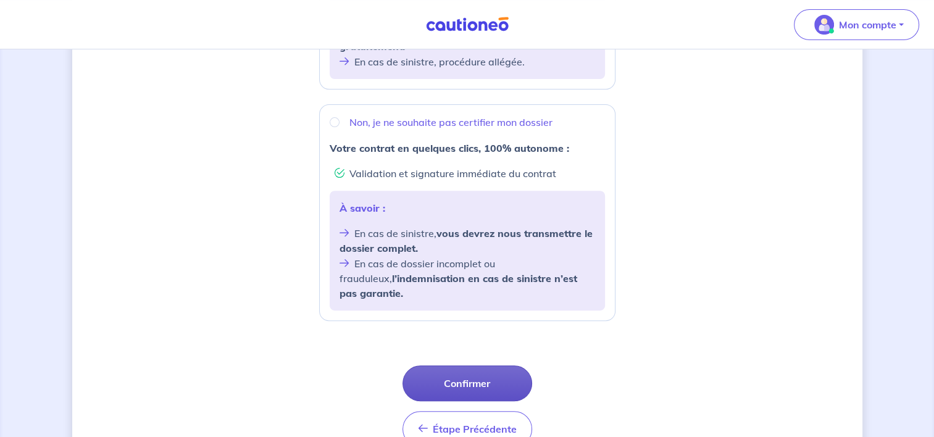
click at [468, 373] on button "Confirmer" at bounding box center [467, 383] width 130 height 36
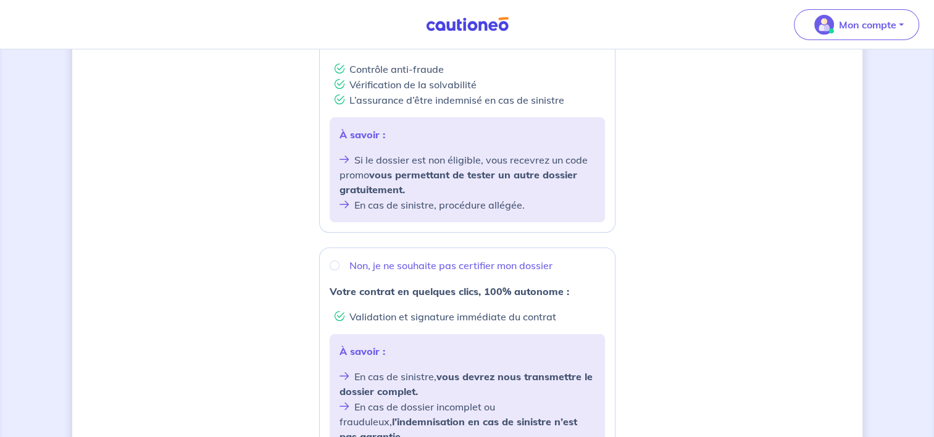
scroll to position [309, 0]
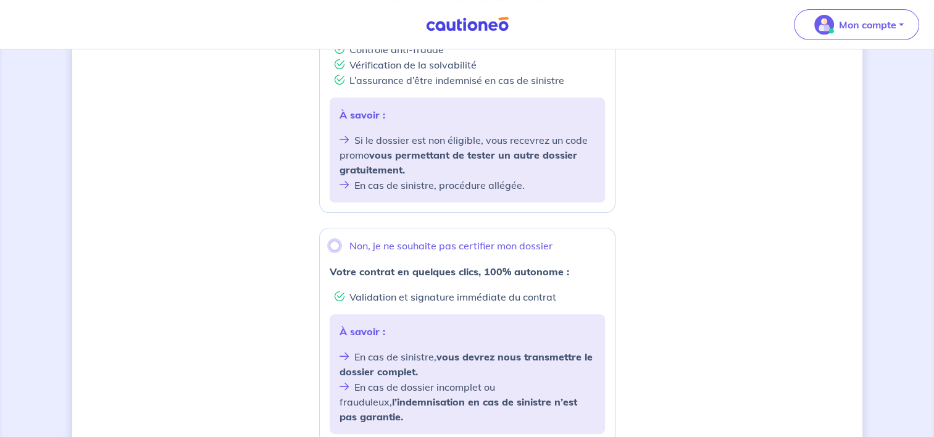
click at [336, 248] on input "Non, je ne souhaite pas certifier mon dossier" at bounding box center [335, 246] width 10 height 10
radio input "true"
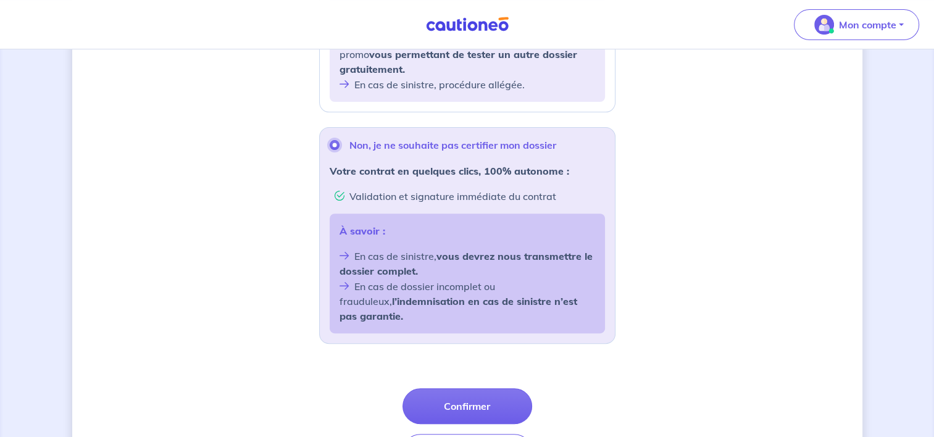
scroll to position [432, 0]
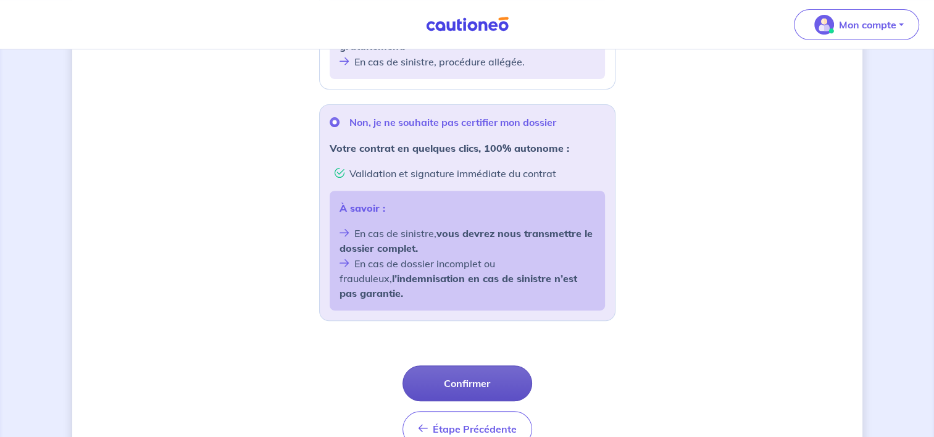
click at [474, 378] on button "Confirmer" at bounding box center [467, 383] width 130 height 36
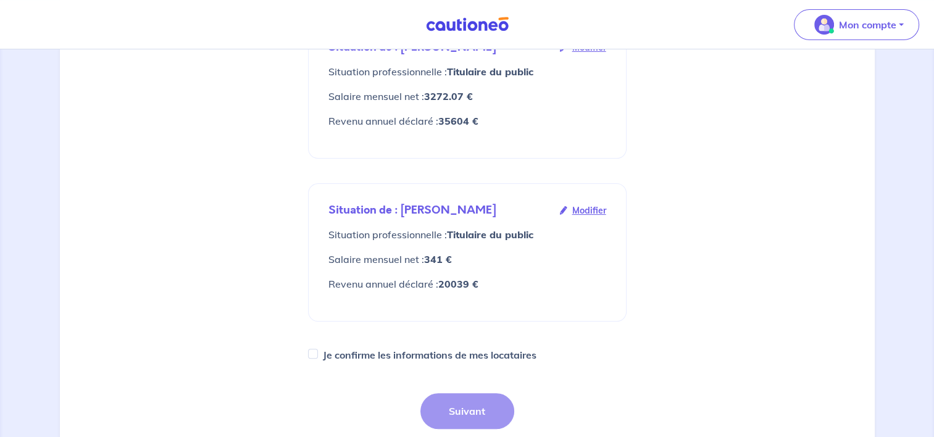
scroll to position [247, 0]
click at [313, 348] on input "Je confirme les informations de mes locataires" at bounding box center [313, 353] width 10 height 10
checkbox input "true"
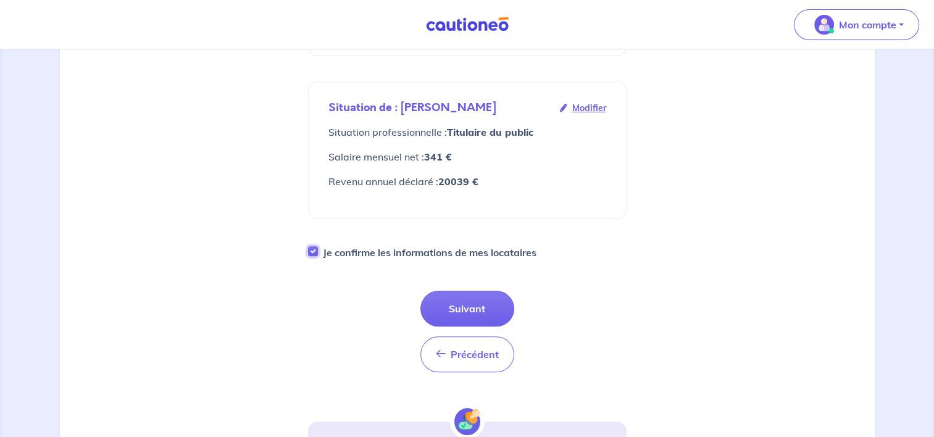
scroll to position [370, 0]
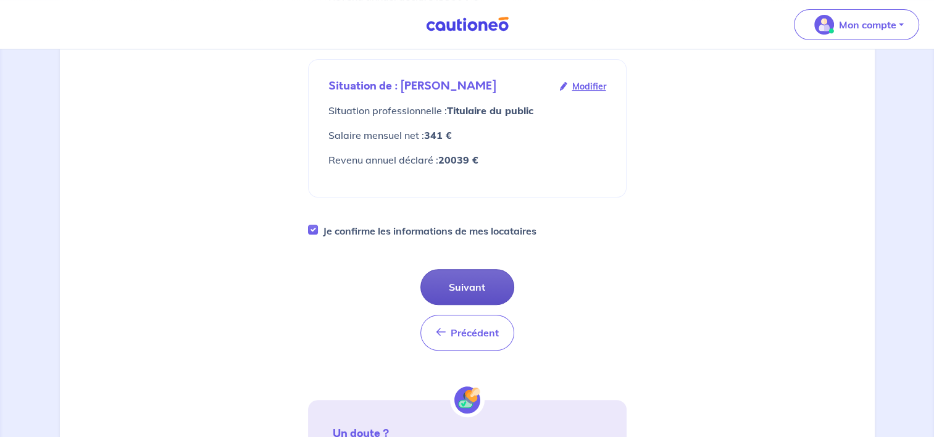
click at [453, 269] on button "Suivant" at bounding box center [467, 287] width 94 height 36
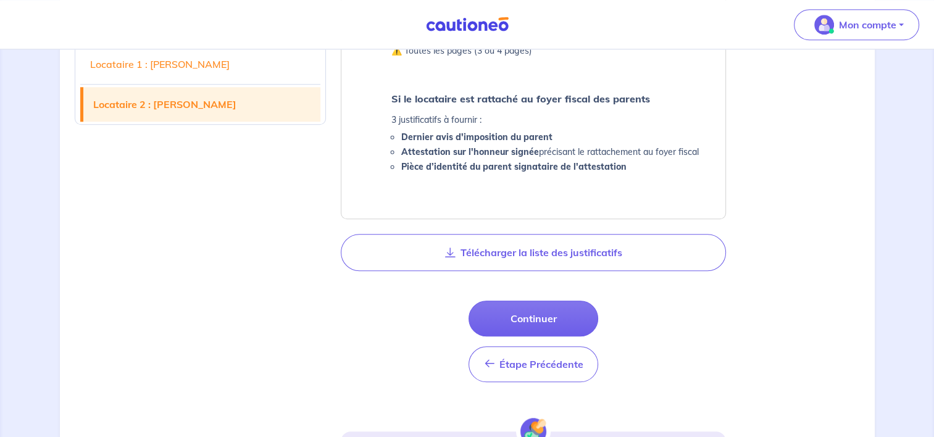
scroll to position [1172, 0]
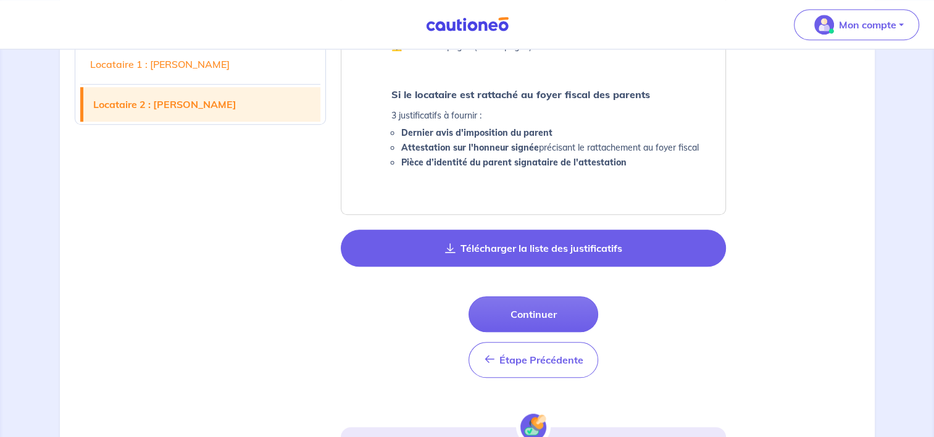
click at [513, 246] on button "Télécharger la liste des justificatifs" at bounding box center [533, 248] width 385 height 37
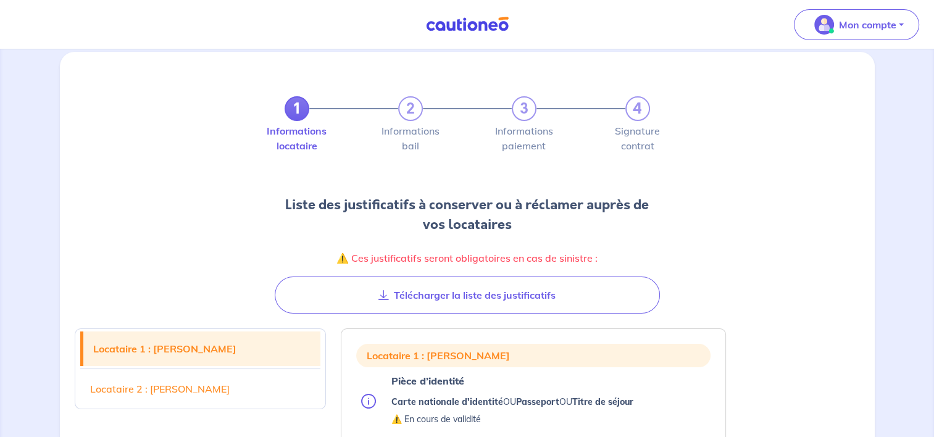
scroll to position [0, 0]
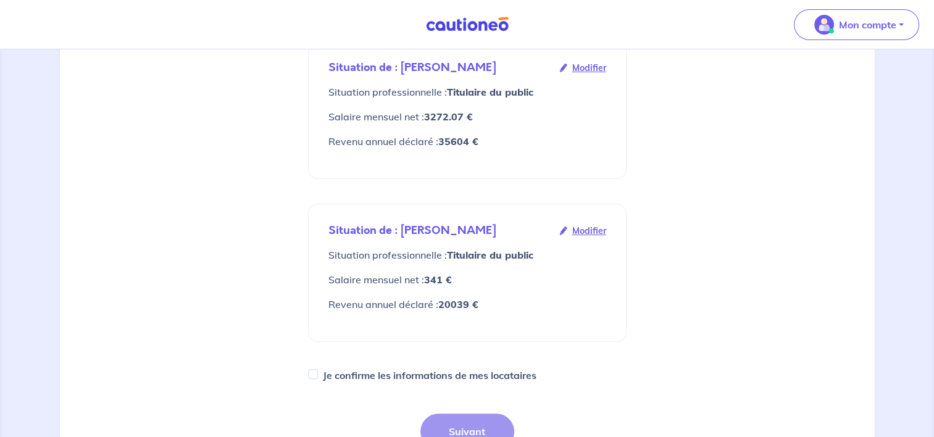
scroll to position [309, 0]
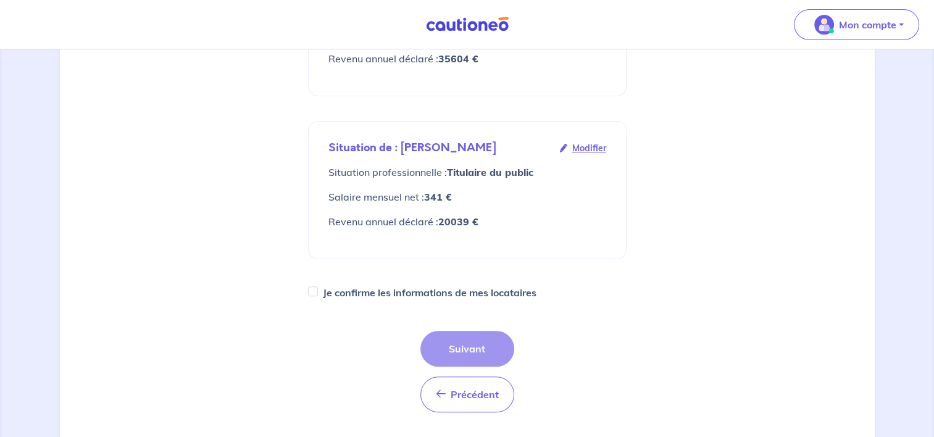
click at [467, 331] on div "Précédent Précédent Suivant" at bounding box center [467, 371] width 94 height 81
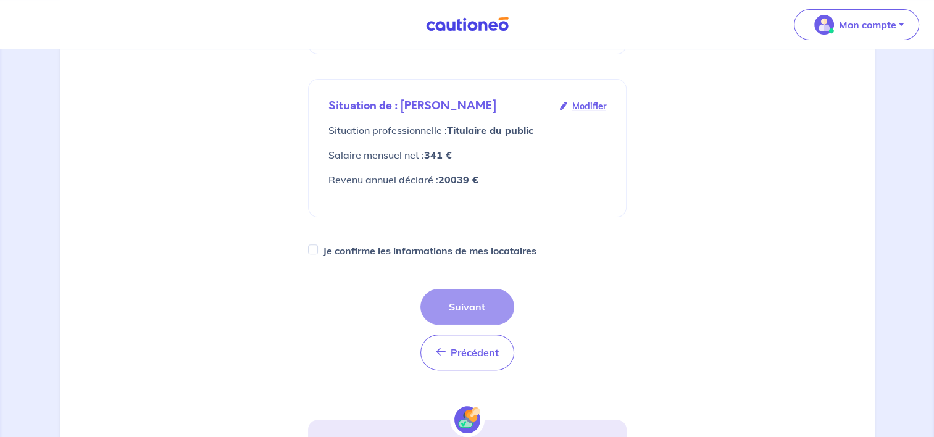
scroll to position [370, 0]
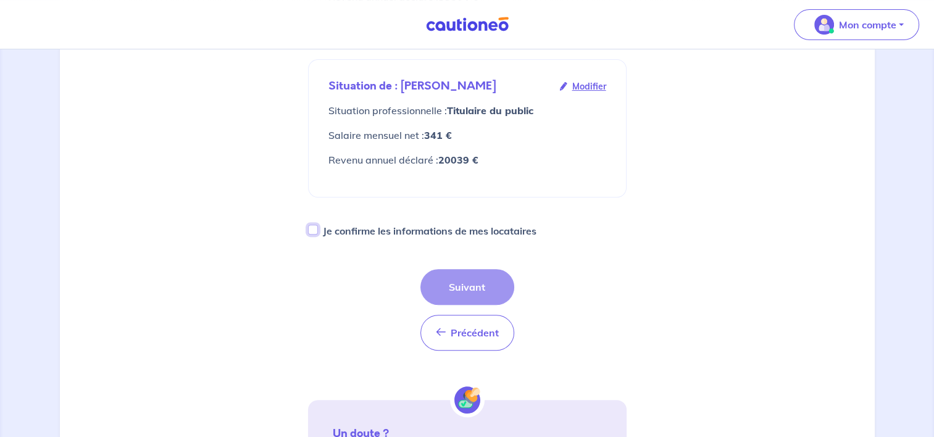
click at [315, 225] on input "Je confirme les informations de mes locataires" at bounding box center [313, 230] width 10 height 10
checkbox input "true"
click at [463, 272] on button "Suivant" at bounding box center [467, 287] width 94 height 36
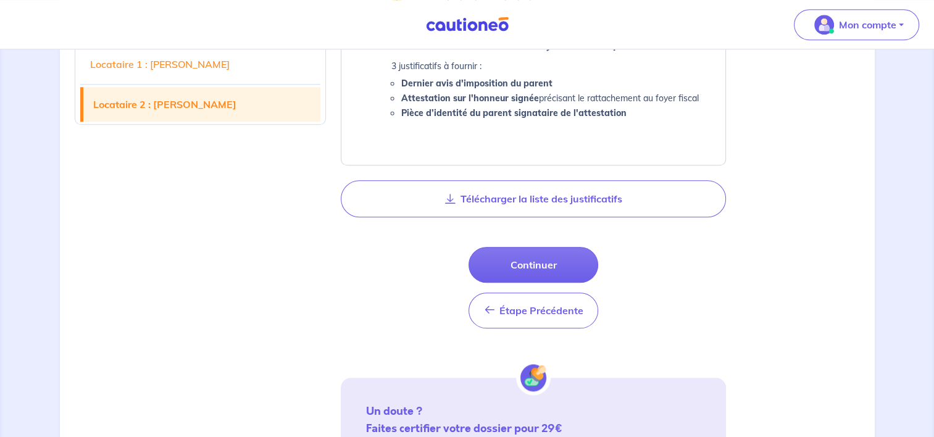
scroll to position [1234, 0]
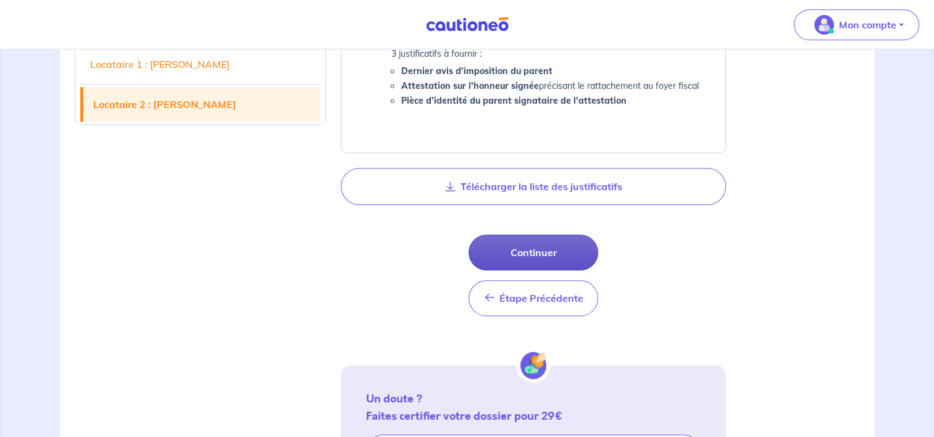
click at [526, 253] on button "Continuer" at bounding box center [533, 252] width 130 height 36
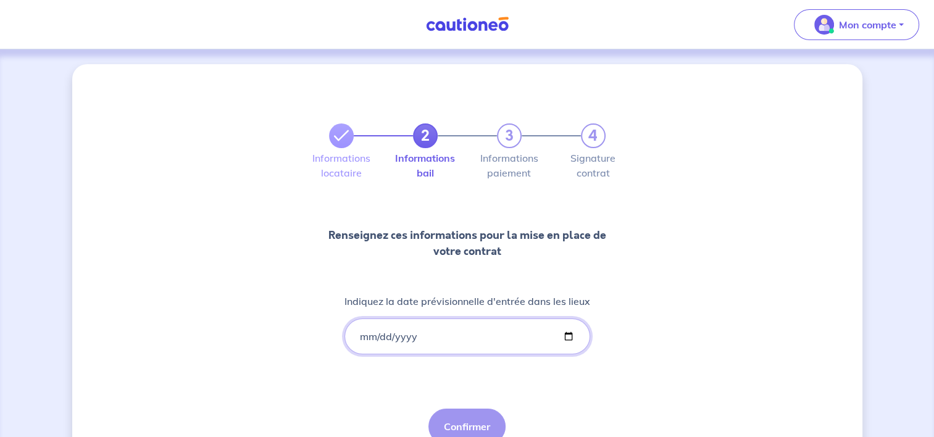
click at [565, 338] on input "Indiquez la date prévisionnelle d'entrée dans les lieux" at bounding box center [467, 336] width 246 height 36
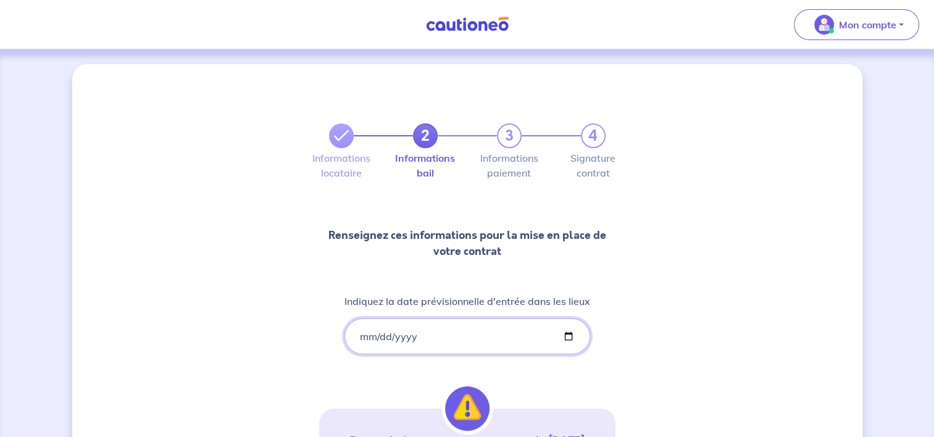
type input "2025-10-01"
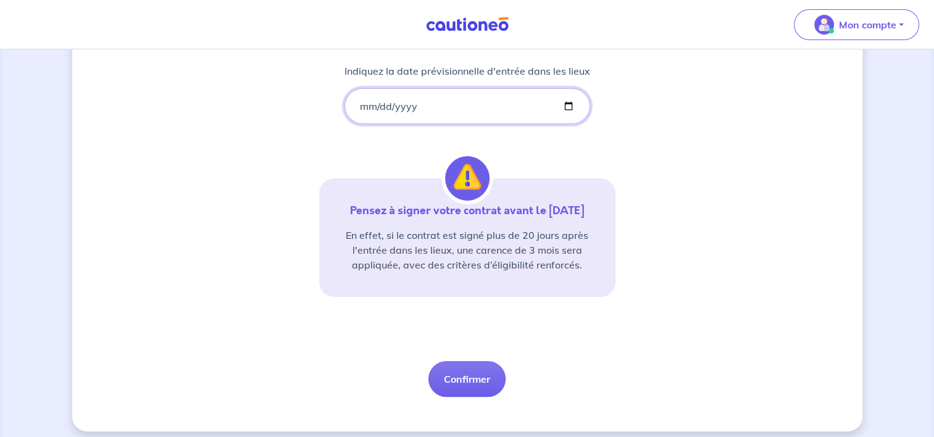
scroll to position [239, 0]
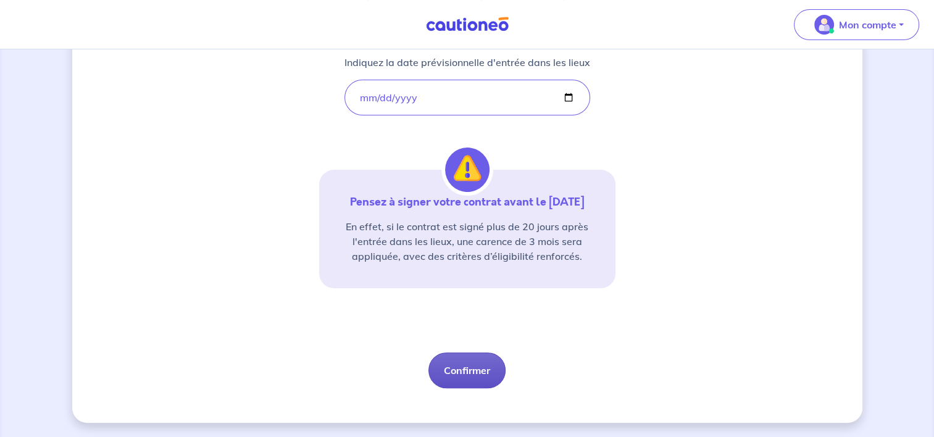
click at [463, 375] on button "Confirmer" at bounding box center [466, 370] width 77 height 36
select select "FR"
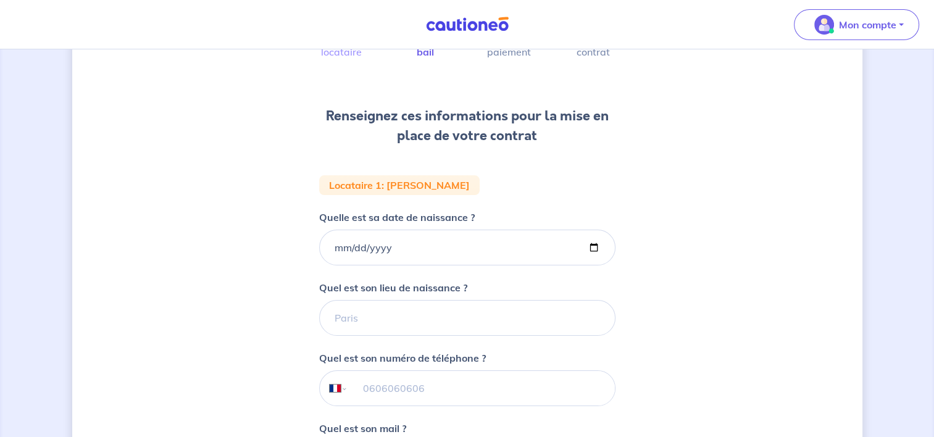
scroll to position [123, 0]
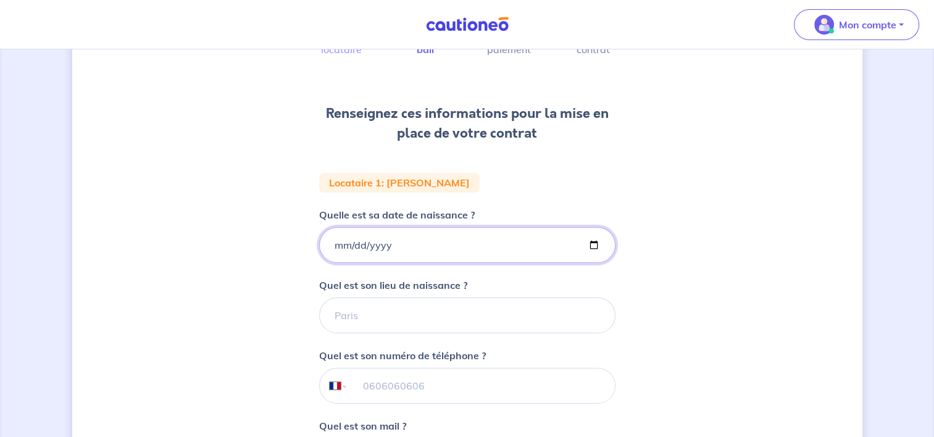
click at [340, 246] on input "Quelle est sa date de naissance ?" at bounding box center [467, 245] width 296 height 36
click at [592, 243] on input "Quelle est sa date de naissance ?" at bounding box center [467, 245] width 296 height 36
type input "2007-07-11"
click at [404, 239] on input "2007-07-11" at bounding box center [467, 245] width 296 height 36
type input "2007-07-05"
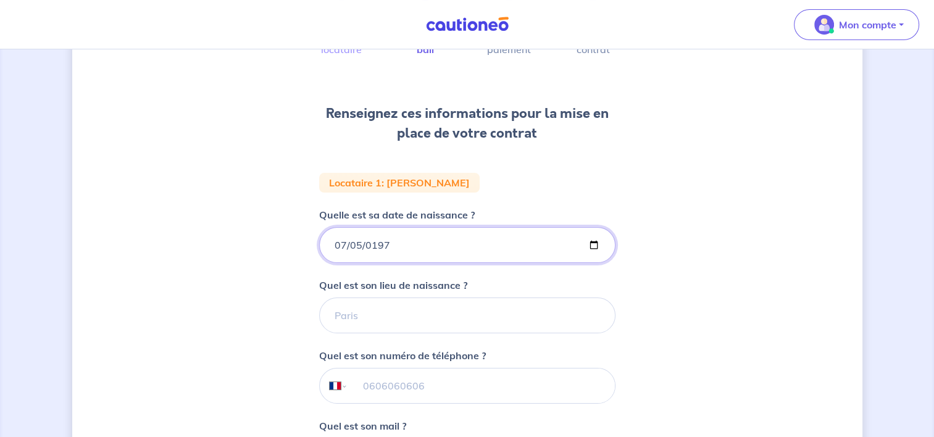
type input "1977-07-05"
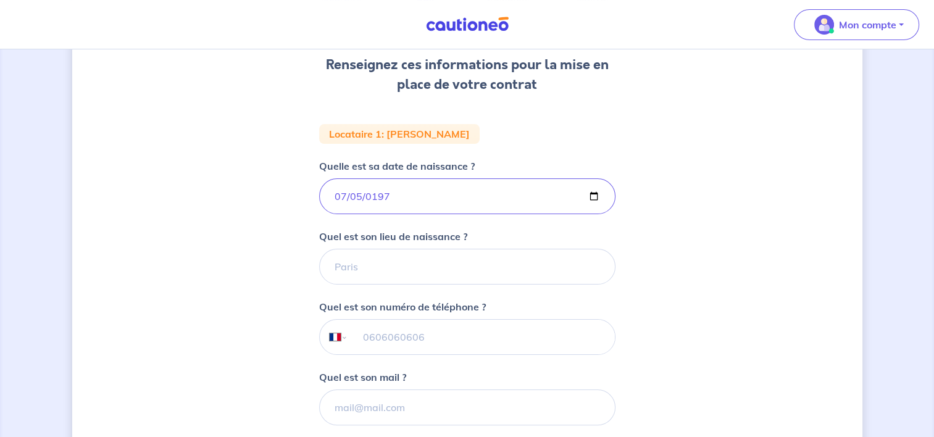
scroll to position [185, 0]
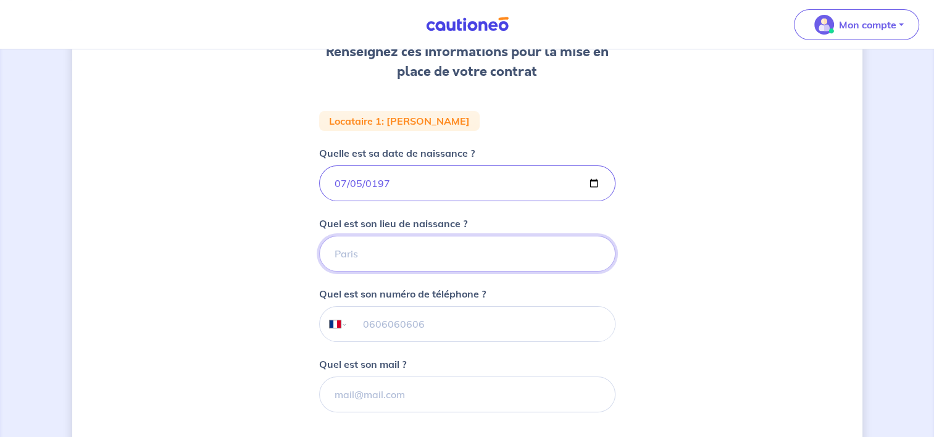
click at [391, 249] on input "Quel est son lieu de naissance ?" at bounding box center [467, 254] width 296 height 36
type input "LEVALLOIS PERRET"
click at [412, 323] on input "tel" at bounding box center [480, 324] width 267 height 35
click at [442, 315] on input "0" at bounding box center [480, 324] width 267 height 35
click at [376, 318] on input "0" at bounding box center [480, 324] width 267 height 35
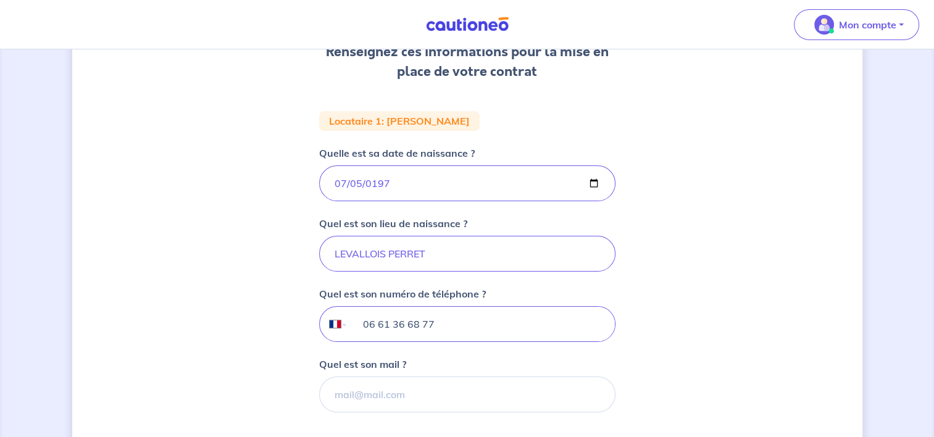
scroll to position [247, 0]
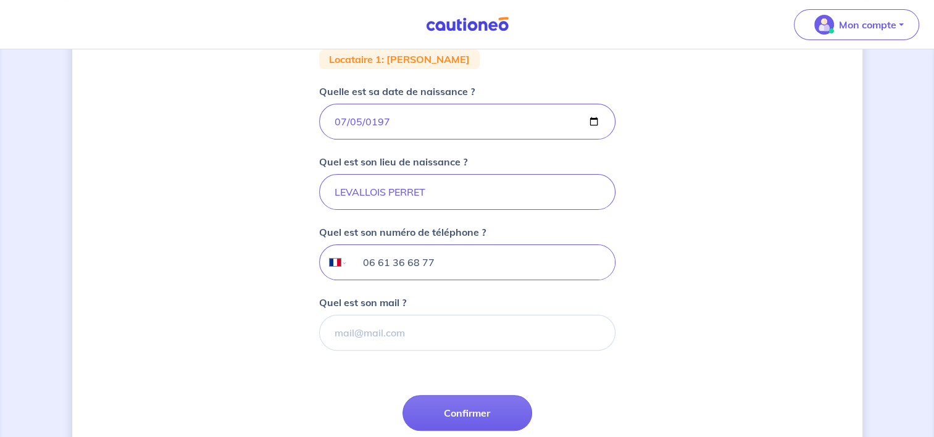
type input "06 61 36 68 77"
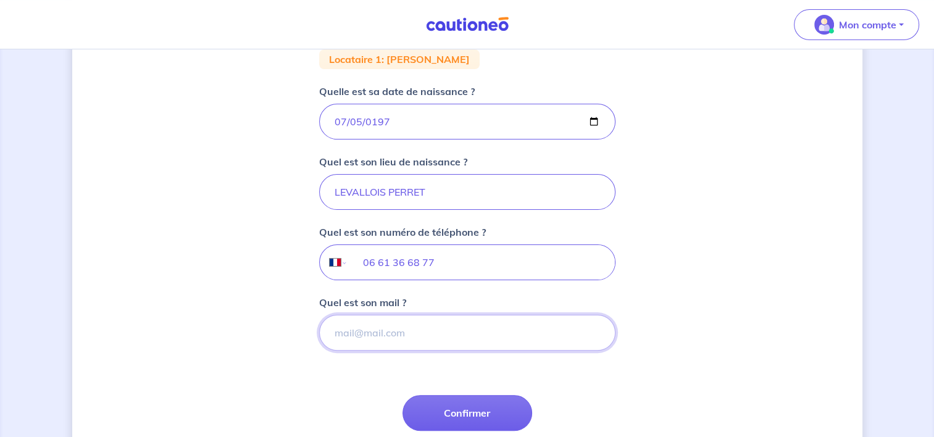
click at [376, 336] on input "Quel est son mail ?" at bounding box center [467, 333] width 296 height 36
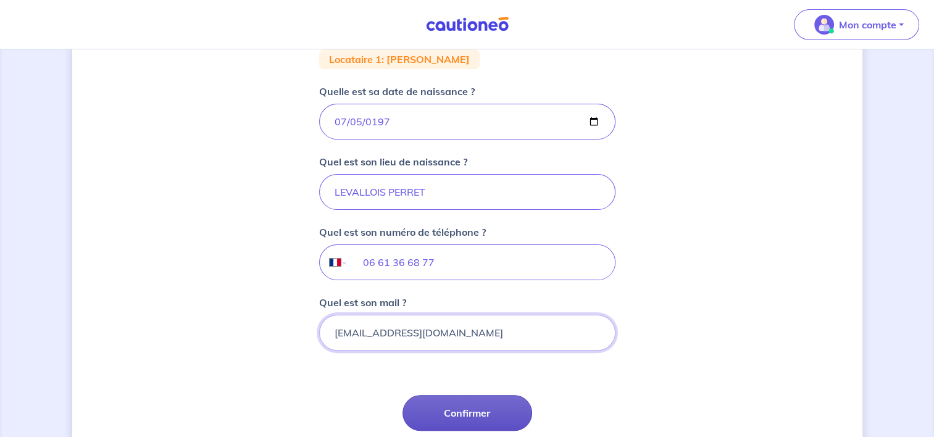
type input "sylvainchapon26@gmail.com"
click at [459, 408] on button "Confirmer" at bounding box center [467, 413] width 130 height 36
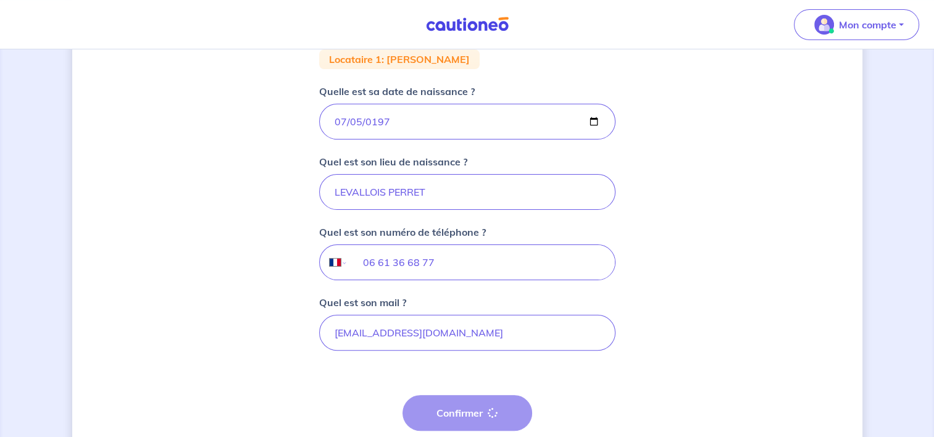
select select "FR"
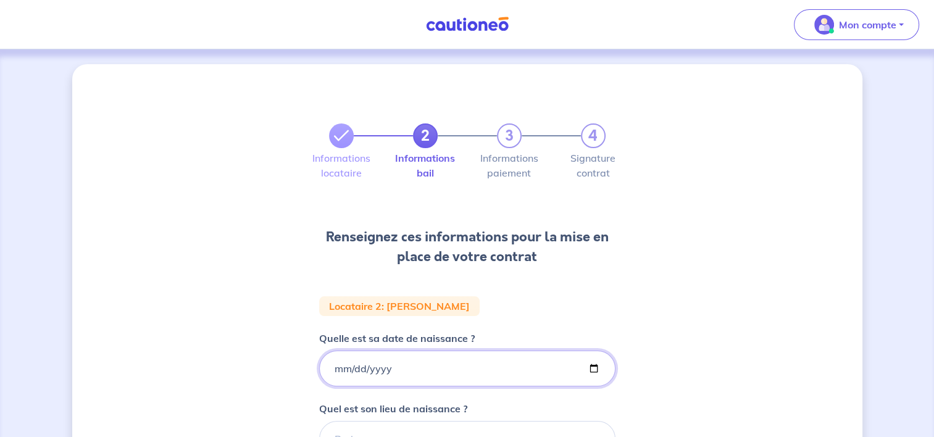
click at [381, 368] on input "Quelle est sa date de naissance ?" at bounding box center [467, 369] width 296 height 36
click at [405, 376] on input "Quelle est sa date de naissance ?" at bounding box center [467, 369] width 296 height 36
click at [339, 366] on input "Quelle est sa date de naissance ?" at bounding box center [467, 369] width 296 height 36
click at [337, 365] on input "Quelle est sa date de naissance ?" at bounding box center [467, 369] width 296 height 36
type input "1979-02-26"
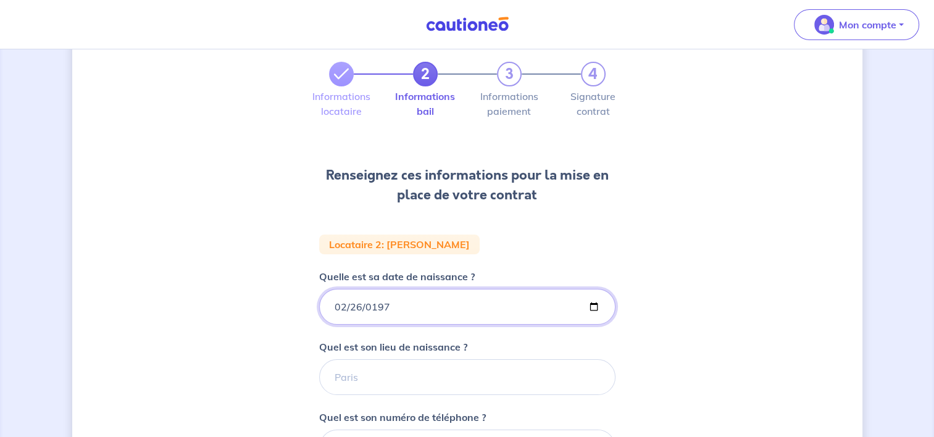
scroll to position [123, 0]
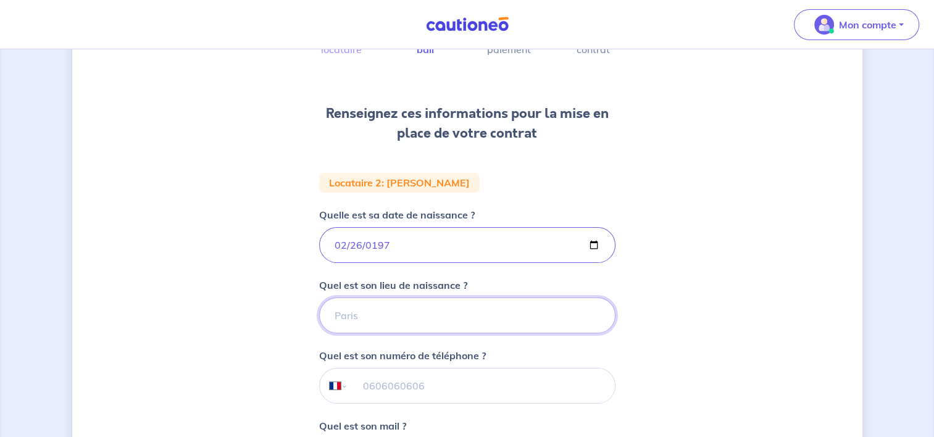
click at [358, 317] on input "Quel est son lieu de naissance ?" at bounding box center [467, 315] width 296 height 36
type input "BOURG DE PEAGE"
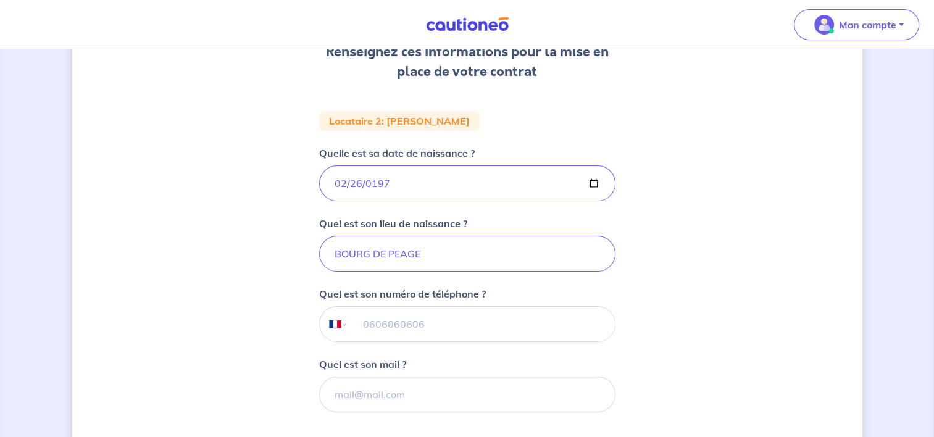
click at [355, 321] on input "tel" at bounding box center [480, 324] width 267 height 35
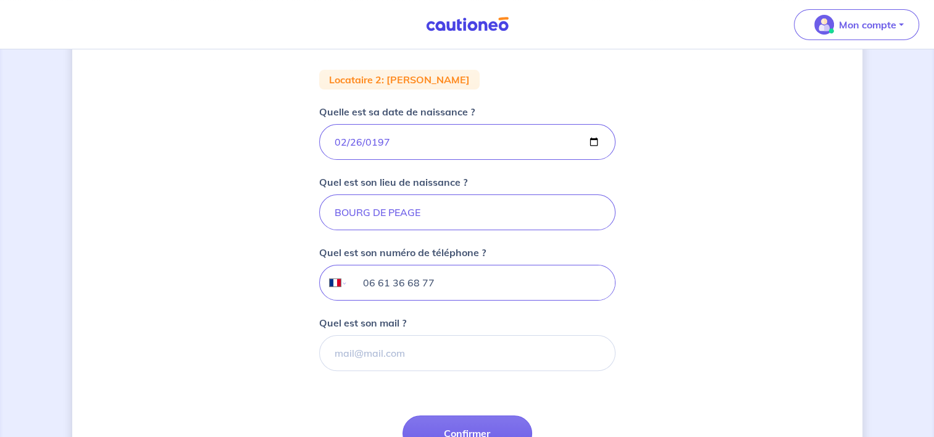
scroll to position [247, 0]
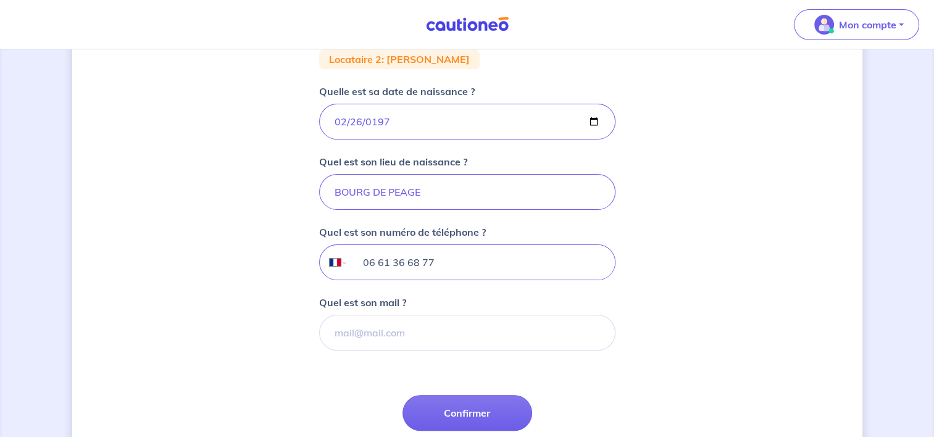
type input "06 61 36 68 77"
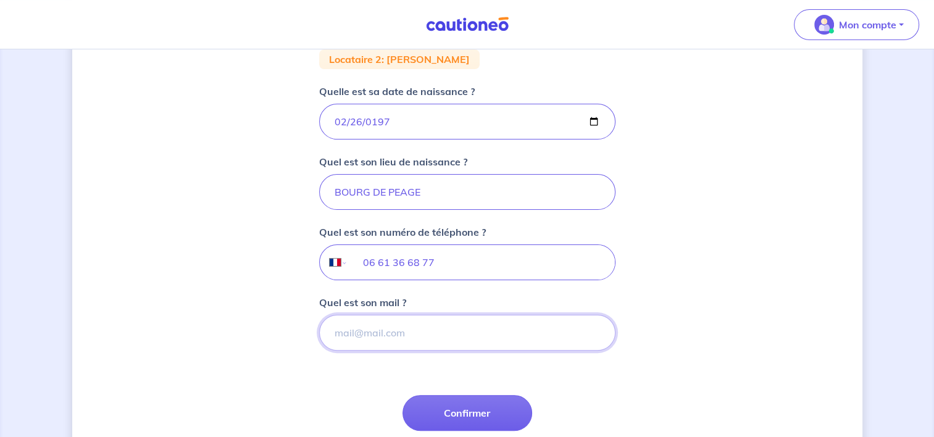
click at [375, 331] on input "Quel est son mail ?" at bounding box center [467, 333] width 296 height 36
type input "sylvainchapon26@gmail.com"
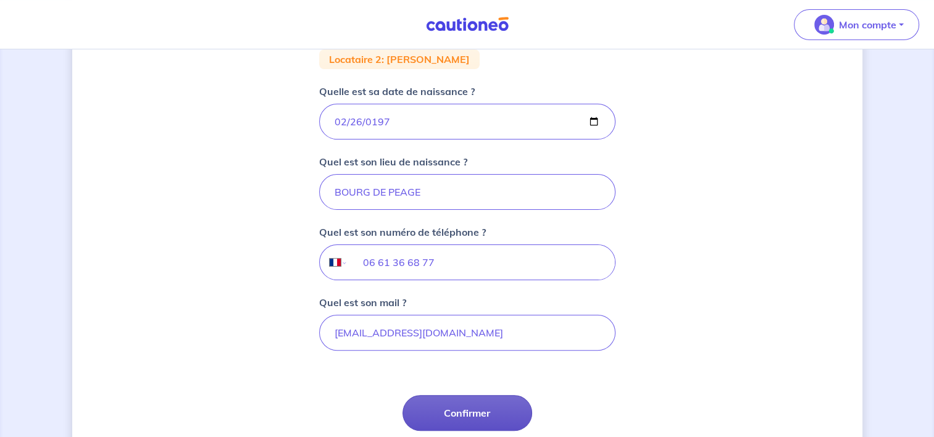
click at [480, 410] on button "Confirmer" at bounding box center [467, 413] width 130 height 36
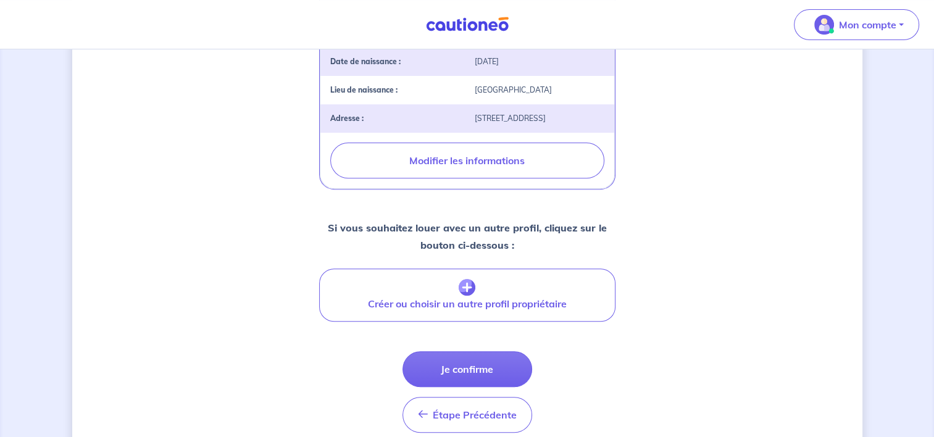
scroll to position [477, 0]
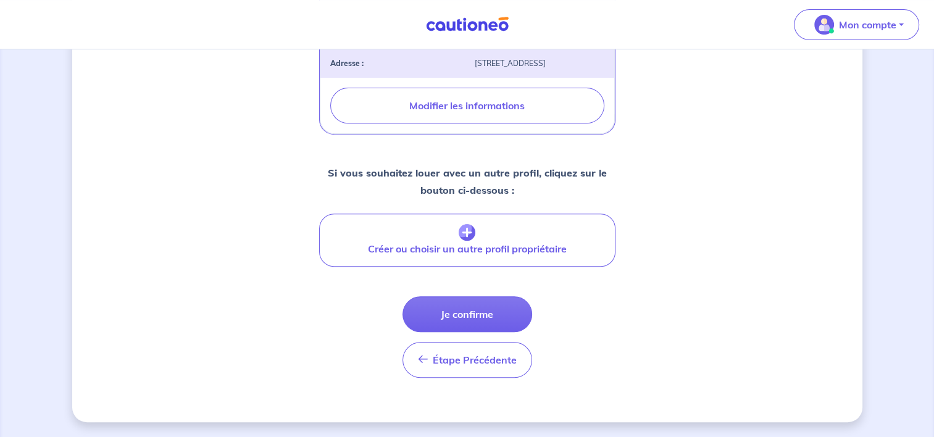
click at [470, 313] on button "Je confirme" at bounding box center [467, 314] width 130 height 36
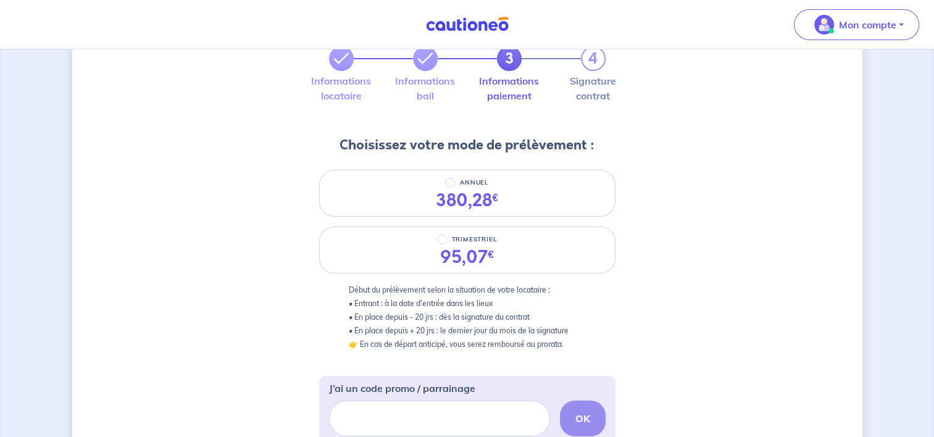
scroll to position [62, 0]
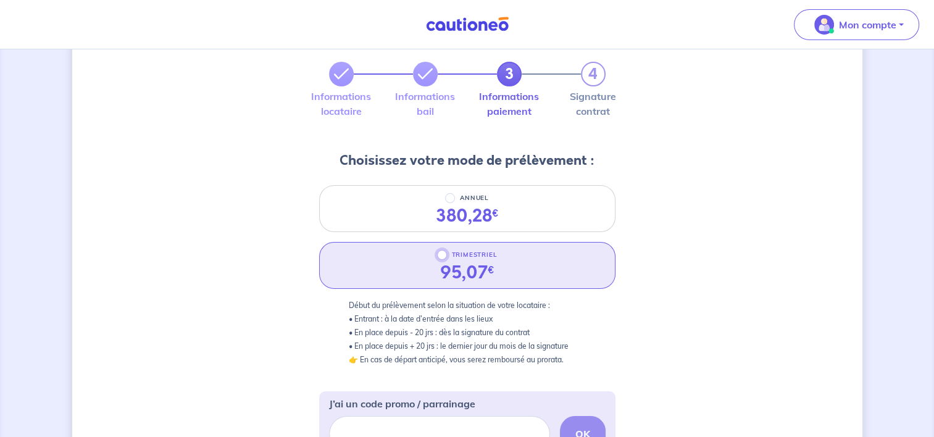
click at [443, 257] on input "TRIMESTRIEL" at bounding box center [442, 255] width 10 height 10
radio input "true"
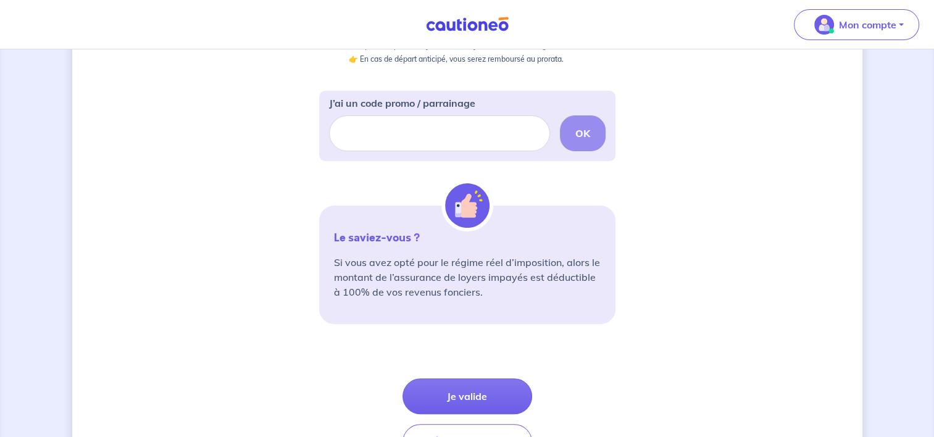
scroll to position [309, 0]
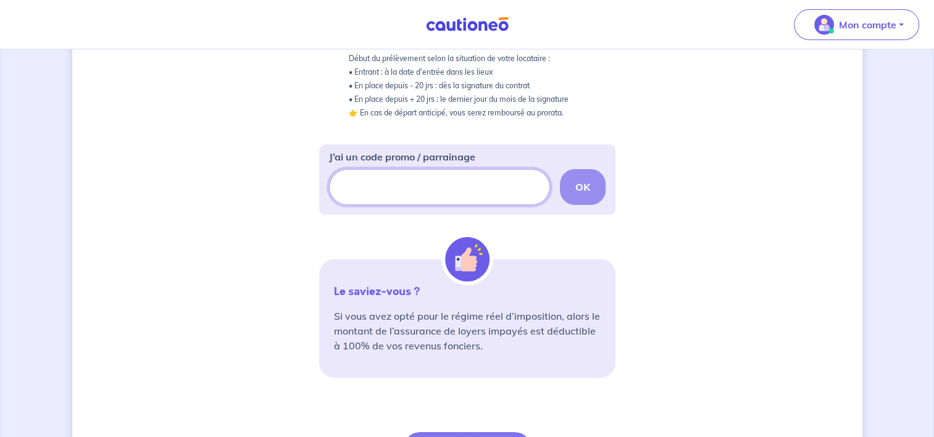
click at [337, 189] on input "J’ai un code promo / parrainage" at bounding box center [439, 187] width 221 height 36
type input "CSFPROMO"
click at [587, 185] on strong "OK" at bounding box center [582, 187] width 15 height 12
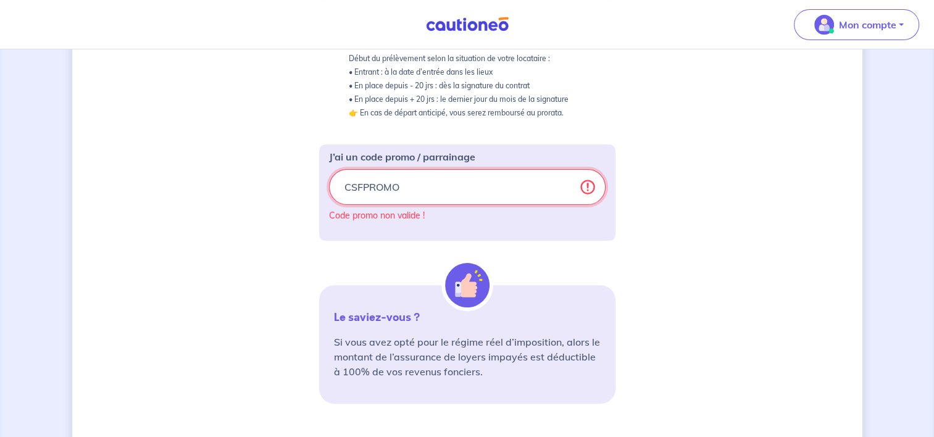
click at [400, 186] on input "CSFPROMO" at bounding box center [467, 187] width 276 height 36
drag, startPoint x: 409, startPoint y: 188, endPoint x: 328, endPoint y: 186, distance: 80.8
click at [328, 186] on div "J’ai un code promo / parrainage CSFPROMO Code promo non valide !" at bounding box center [467, 192] width 296 height 96
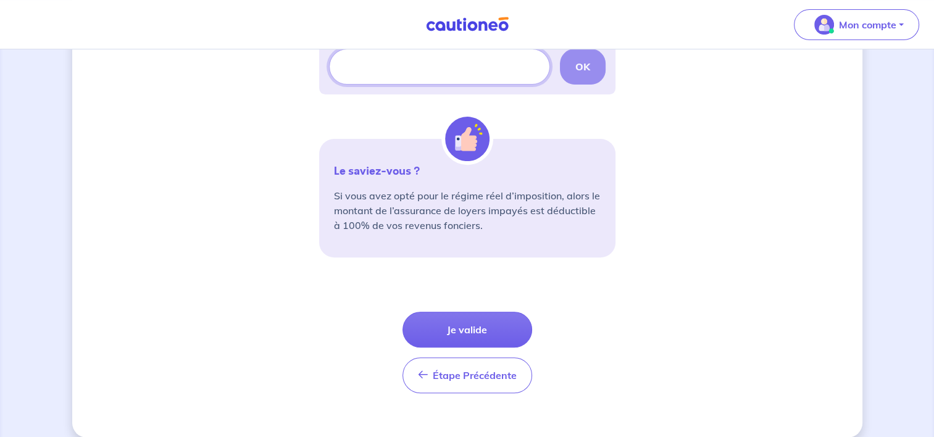
scroll to position [432, 0]
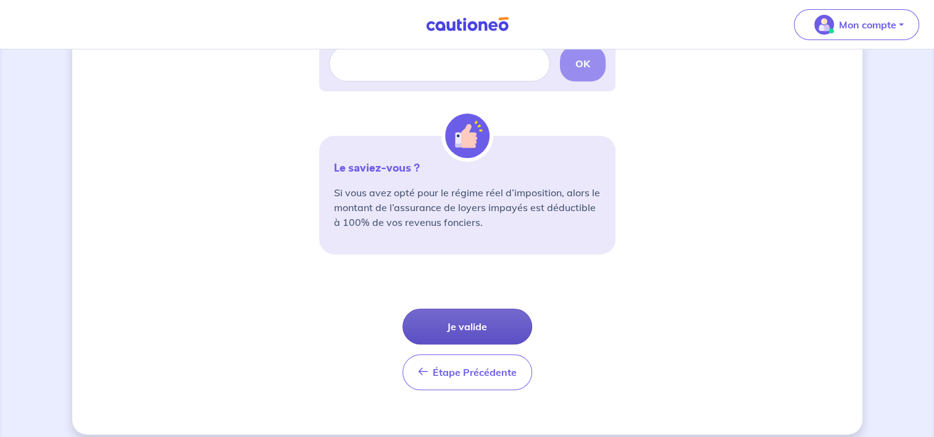
click at [459, 323] on button "Je valide" at bounding box center [467, 327] width 130 height 36
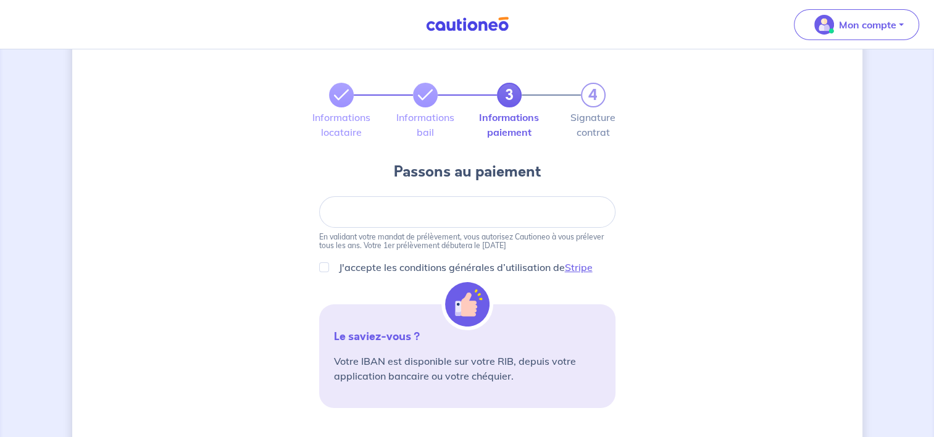
scroll to position [62, 0]
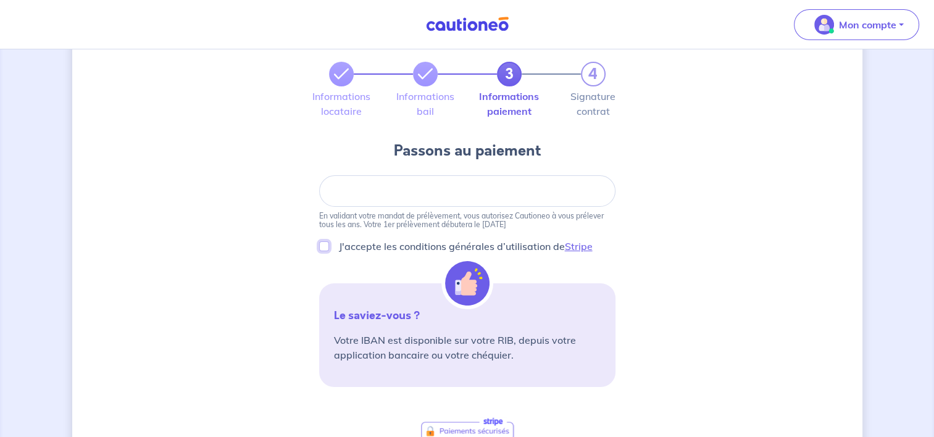
click at [323, 246] on input "J'accepte les conditions générales d’utilisation de Stripe" at bounding box center [324, 246] width 10 height 10
checkbox input "true"
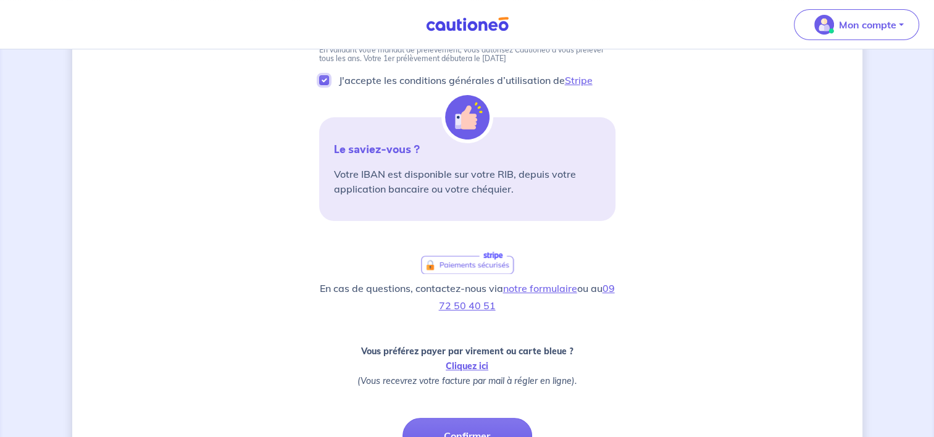
scroll to position [247, 0]
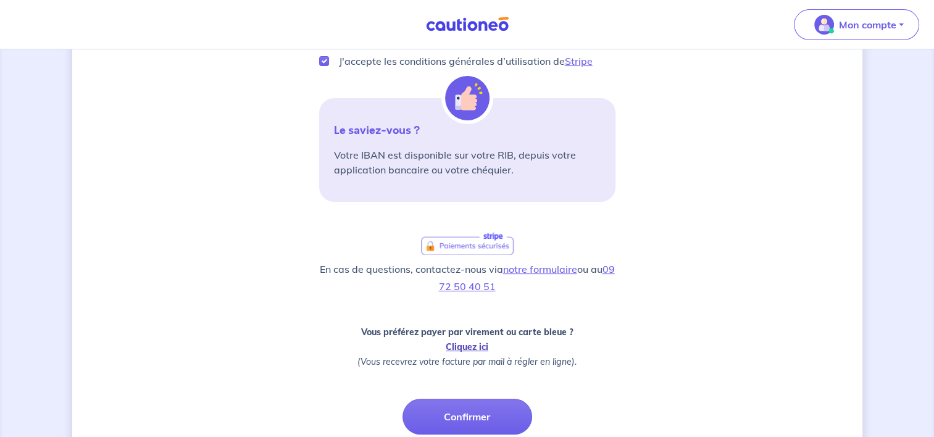
click at [479, 348] on link "Cliquez ici" at bounding box center [467, 346] width 43 height 11
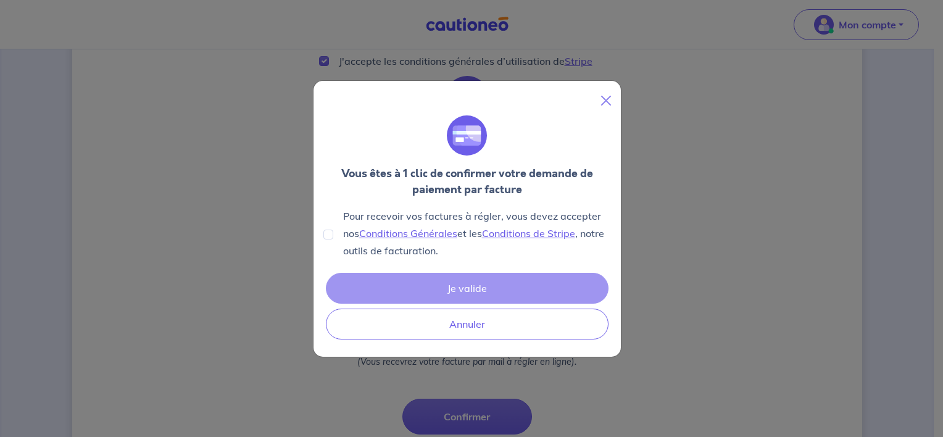
click at [462, 293] on div "Je valide Annuler" at bounding box center [467, 306] width 288 height 72
click at [328, 232] on input "Pour recevoir vos factures à régler, vous devez accepter nos Conditions Général…" at bounding box center [328, 235] width 10 height 10
checkbox input "true"
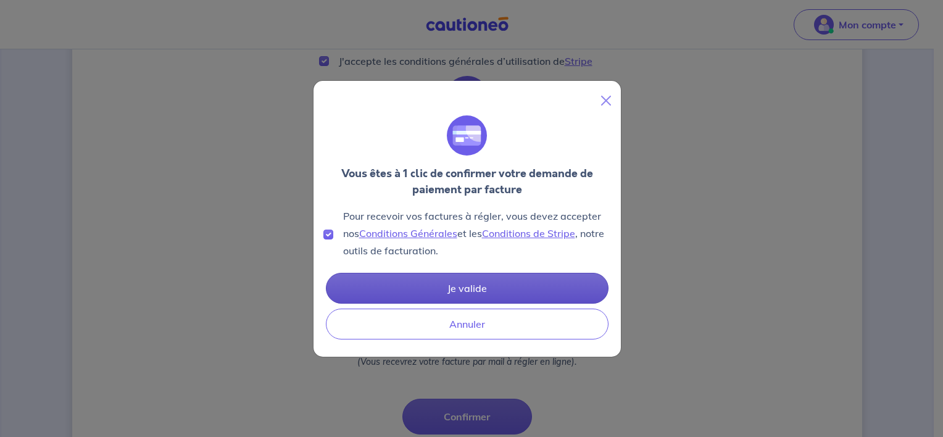
click at [458, 291] on button "Je valide" at bounding box center [467, 288] width 283 height 31
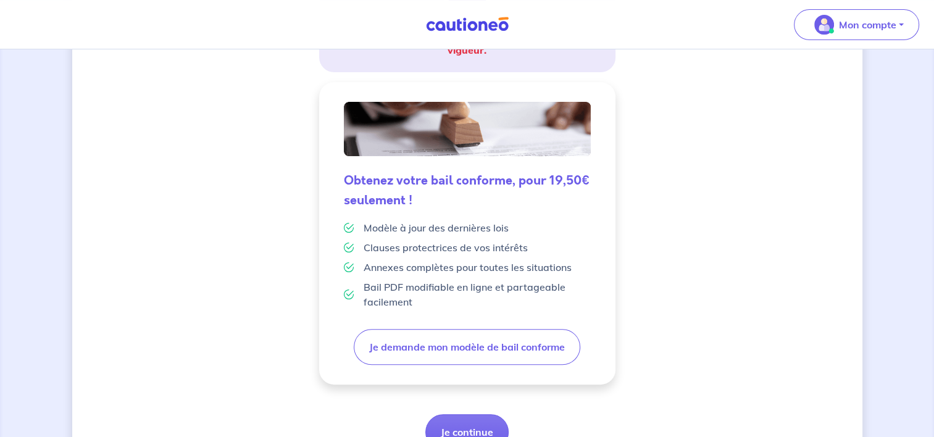
scroll to position [340, 0]
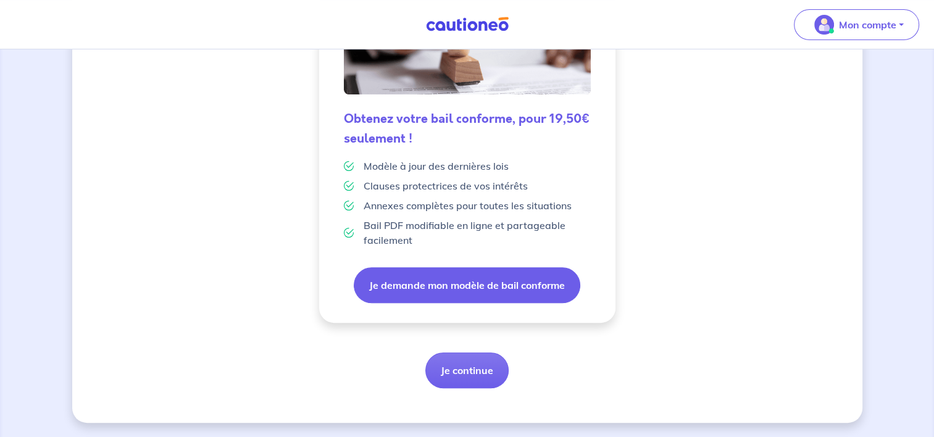
click at [449, 279] on button "Je demande mon modèle de bail conforme" at bounding box center [467, 285] width 226 height 36
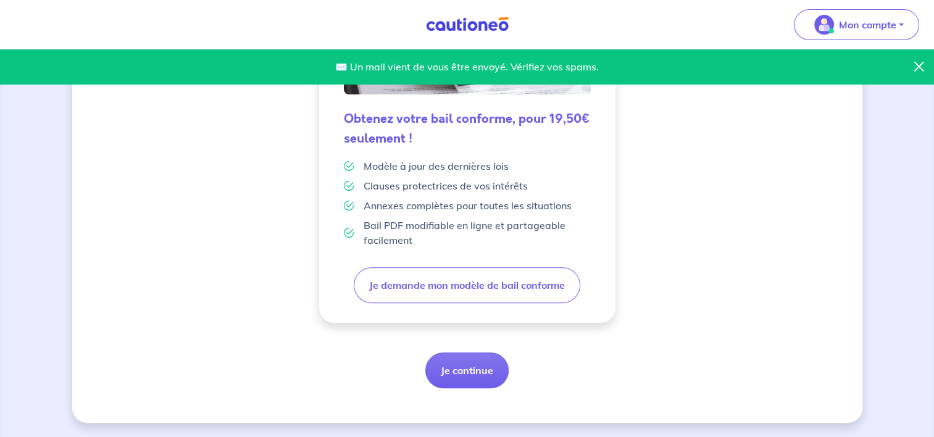
drag, startPoint x: 481, startPoint y: 376, endPoint x: 491, endPoint y: 412, distance: 37.3
click at [491, 412] on div "✉️ Un mail vient de vous être envoyé. Vérifiez vos spams. 4 Informations locata…" at bounding box center [467, 73] width 790 height 699
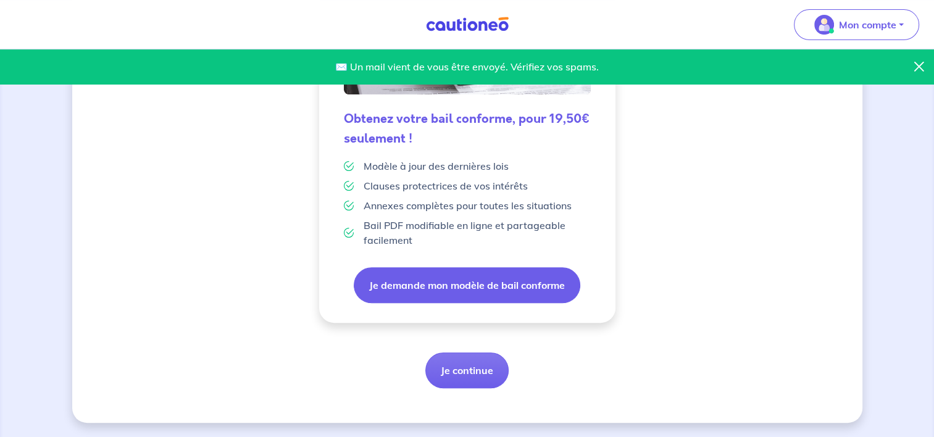
click at [464, 296] on button "Je demande mon modèle de bail conforme" at bounding box center [467, 285] width 226 height 36
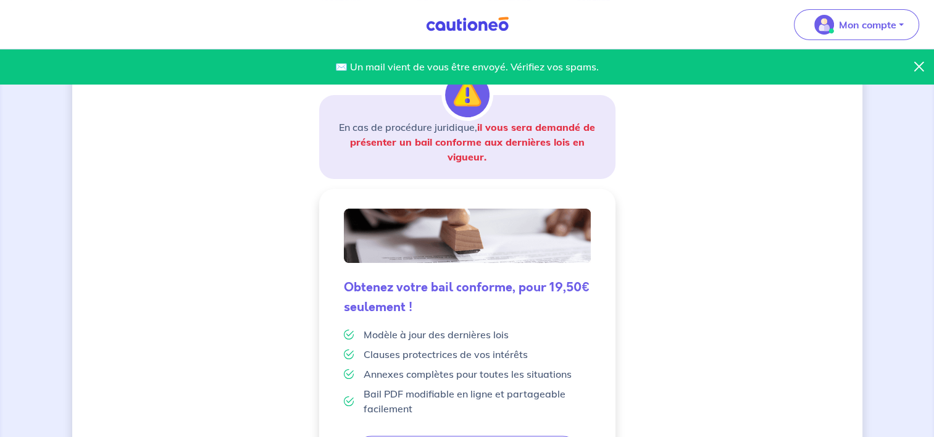
scroll to position [247, 0]
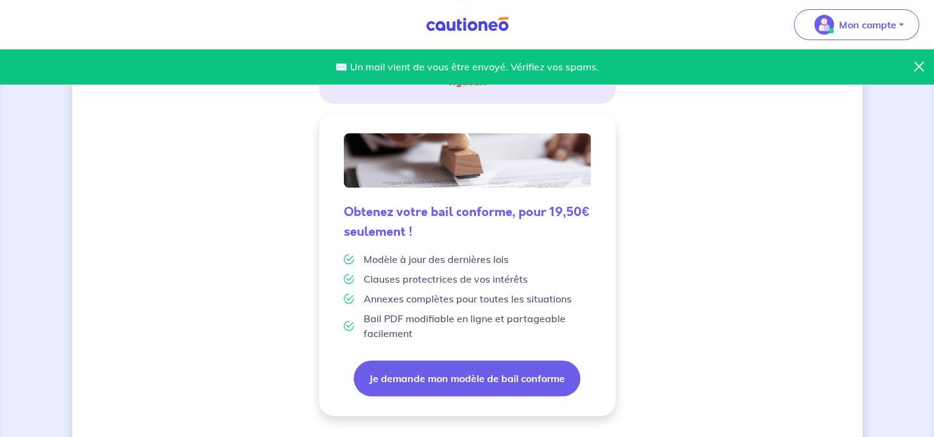
click at [470, 383] on button "Je demande mon modèle de bail conforme" at bounding box center [467, 378] width 226 height 36
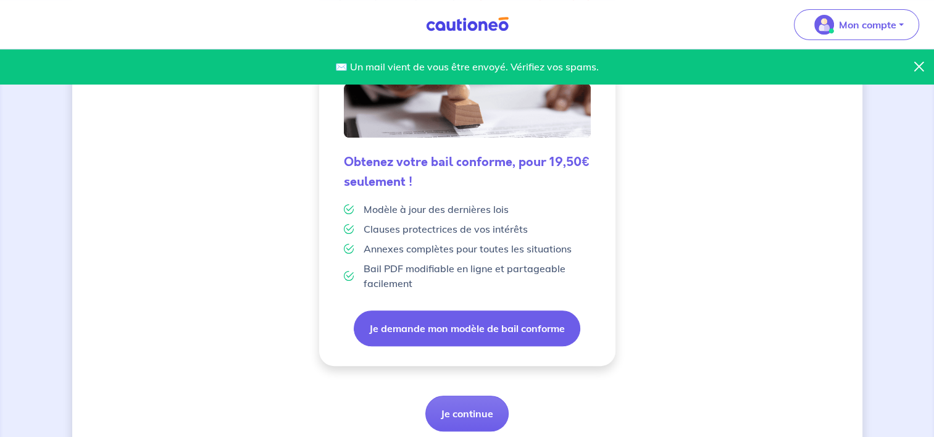
scroll to position [278, 0]
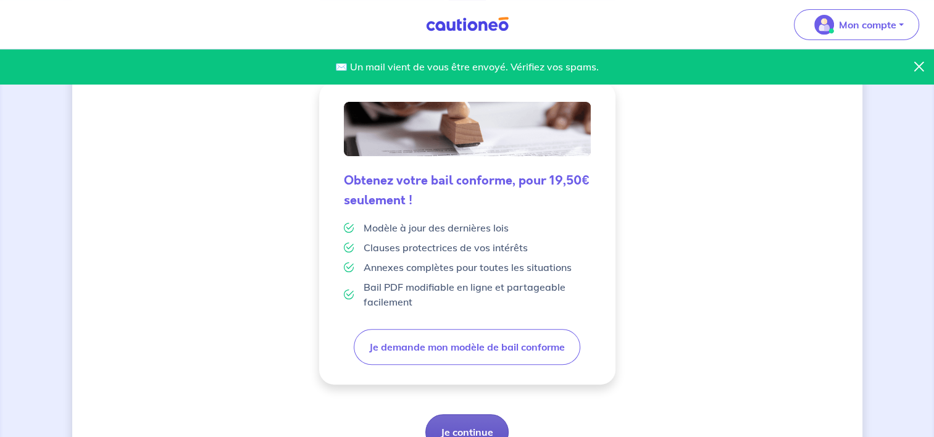
click at [484, 436] on html "Mon compte Me déconnecter ✉️ Un mail vient de vous être envoyé. Vérifiez vos sp…" at bounding box center [467, 111] width 934 height 778
click at [475, 428] on button "Je continue" at bounding box center [466, 432] width 83 height 36
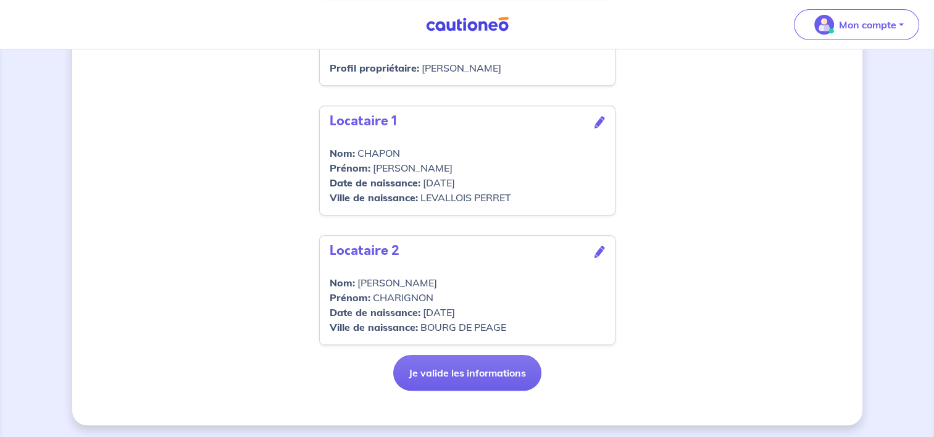
scroll to position [546, 0]
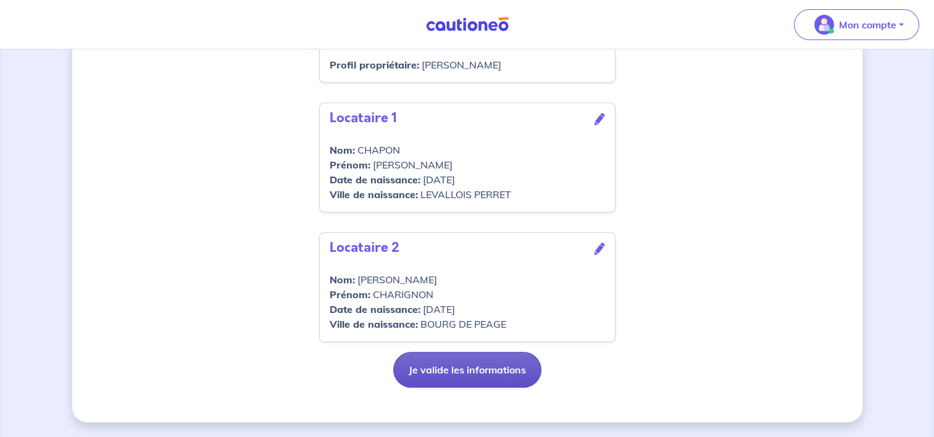
click at [439, 375] on button "Je valide les informations" at bounding box center [467, 370] width 148 height 36
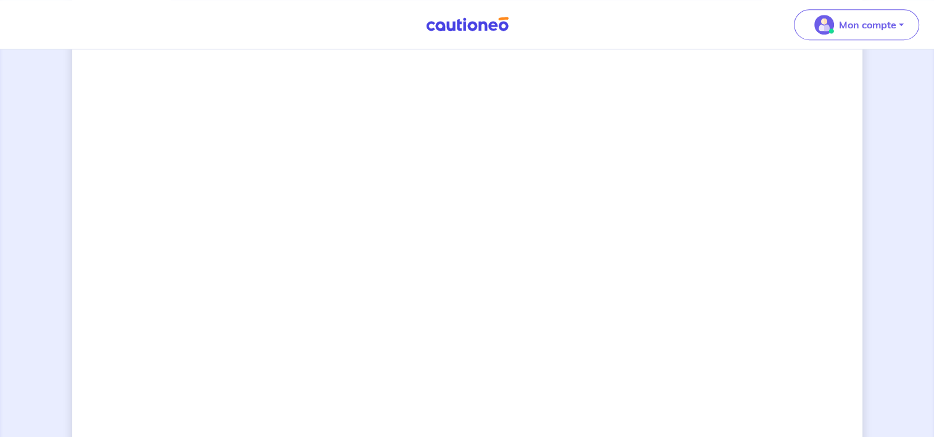
scroll to position [676, 0]
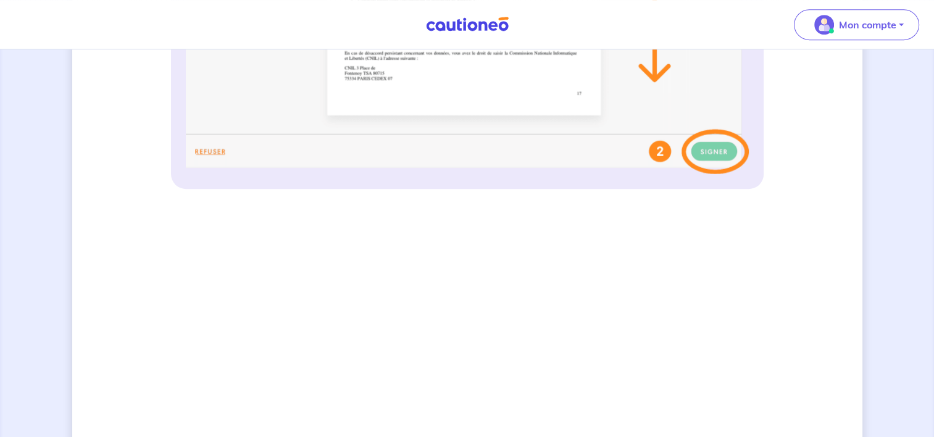
click at [112, 150] on div "4 Informations locataire Informations bail Informations paiement Signature cont…" at bounding box center [467, 121] width 790 height 1466
